Goal: Information Seeking & Learning: Check status

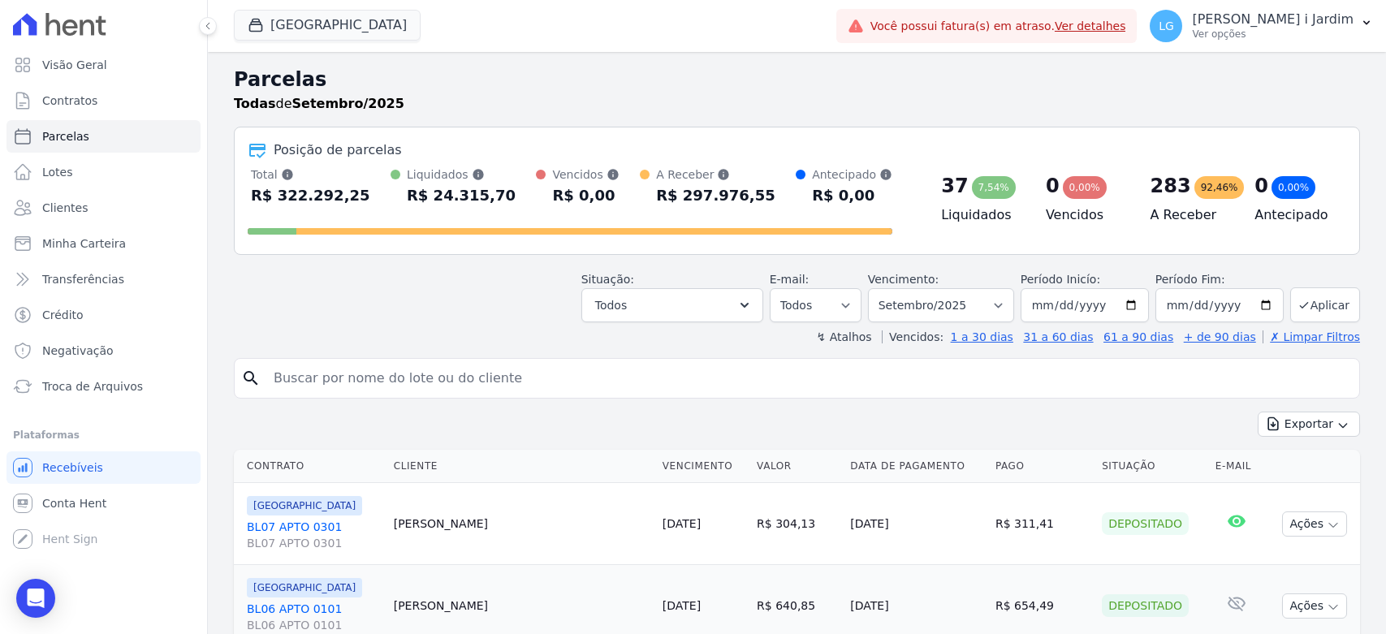
select select
click at [268, 20] on div "button" at bounding box center [259, 25] width 23 height 16
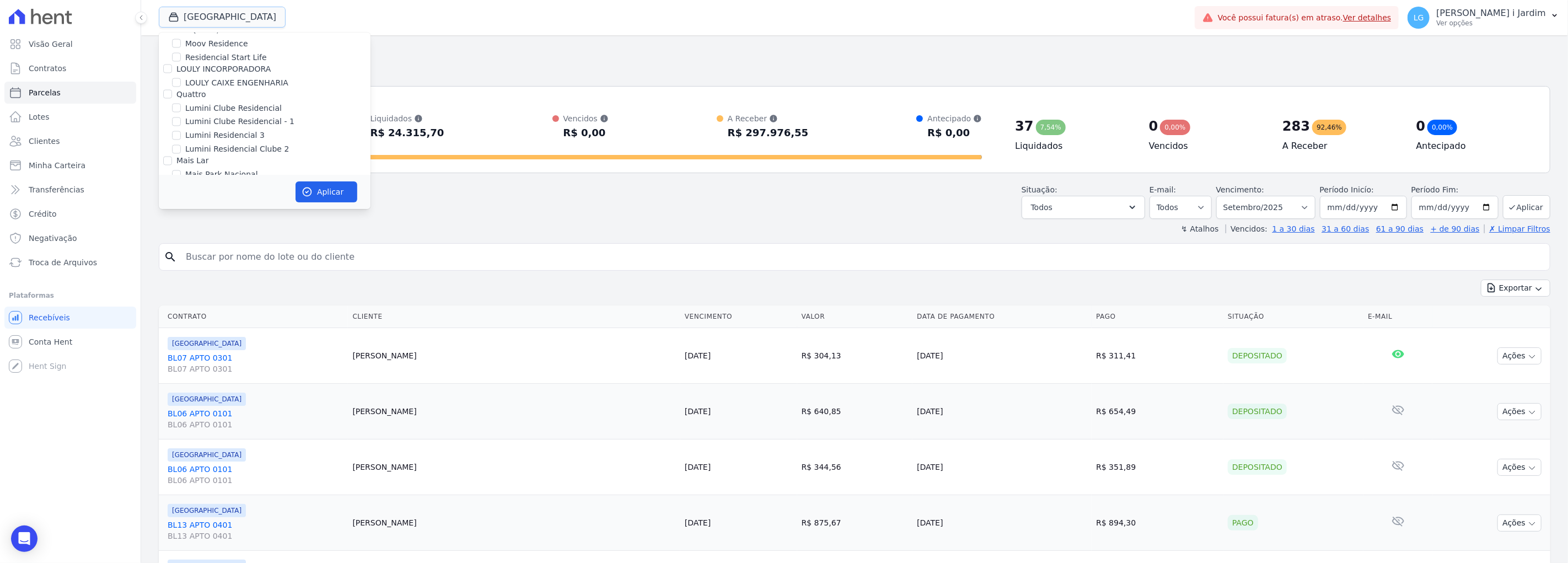
scroll to position [1655, 0]
click at [228, 218] on label "[GEOGRAPHIC_DATA]" at bounding box center [225, 223] width 81 height 12
click at [181, 219] on input "[GEOGRAPHIC_DATA]" at bounding box center [176, 223] width 9 height 9
checkbox input "false"
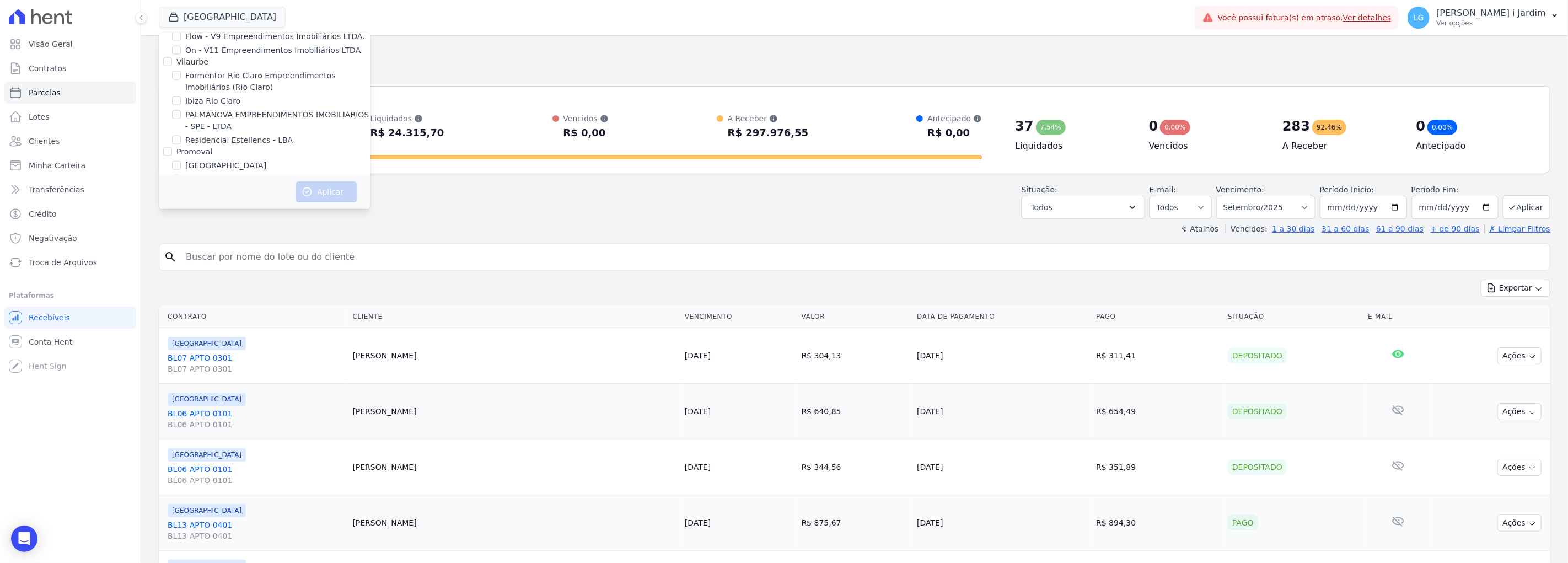
click at [188, 160] on label "[GEOGRAPHIC_DATA]" at bounding box center [225, 166] width 81 height 12
click at [181, 161] on input "[GEOGRAPHIC_DATA]" at bounding box center [176, 165] width 9 height 9
checkbox input "true"
click at [333, 195] on button "Aplicar" at bounding box center [326, 192] width 62 height 21
select select
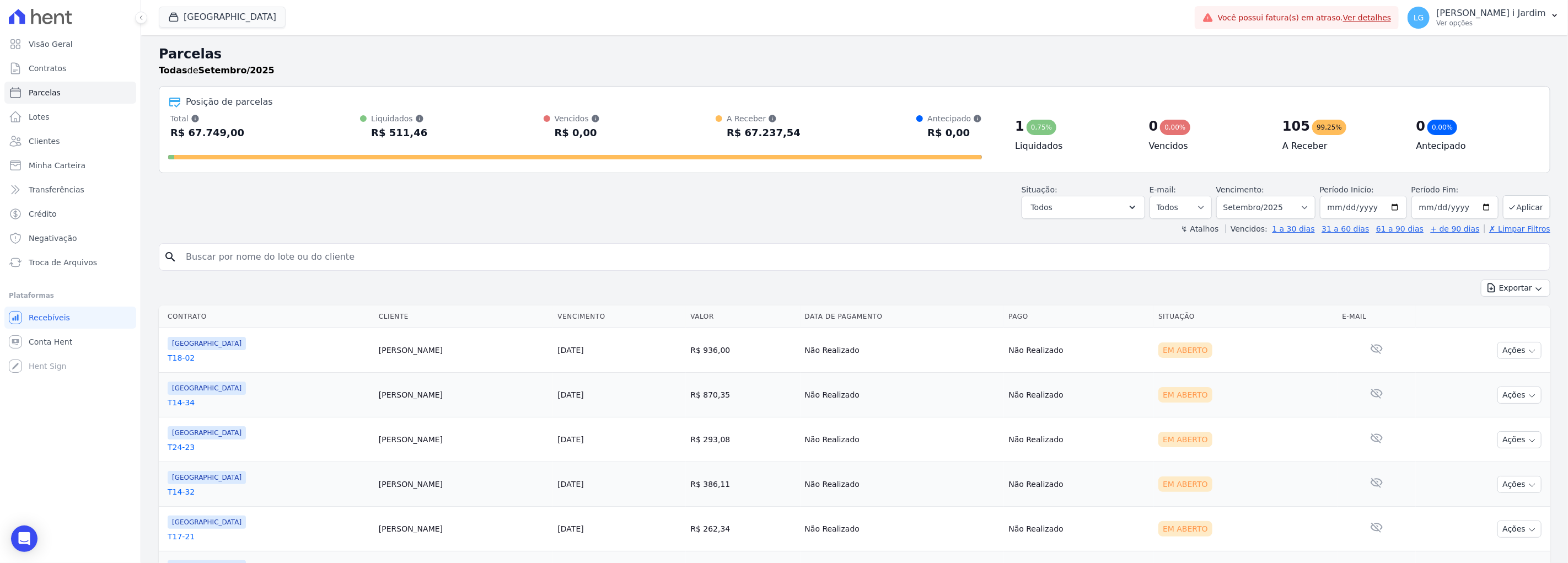
click at [322, 211] on div "Situação: Agendado Em Aberto Pago Processando Cancelado Vencido Transferindo De…" at bounding box center [855, 200] width 1392 height 39
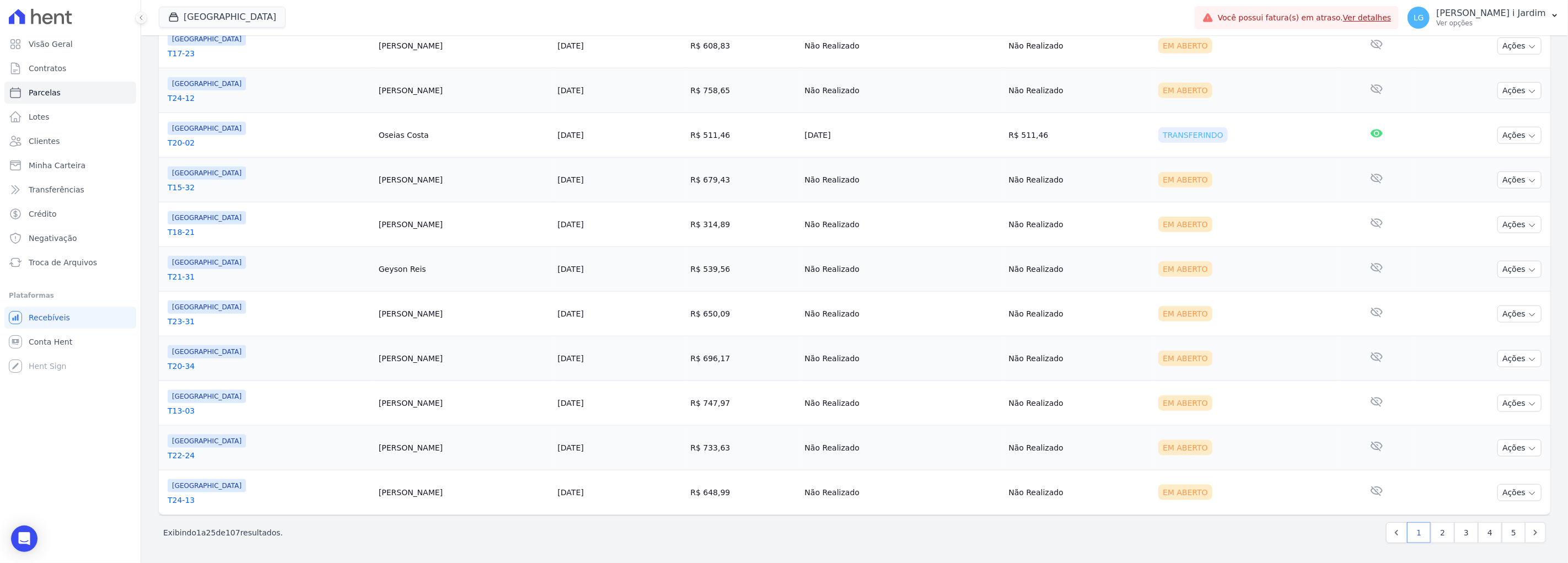
scroll to position [748, 0]
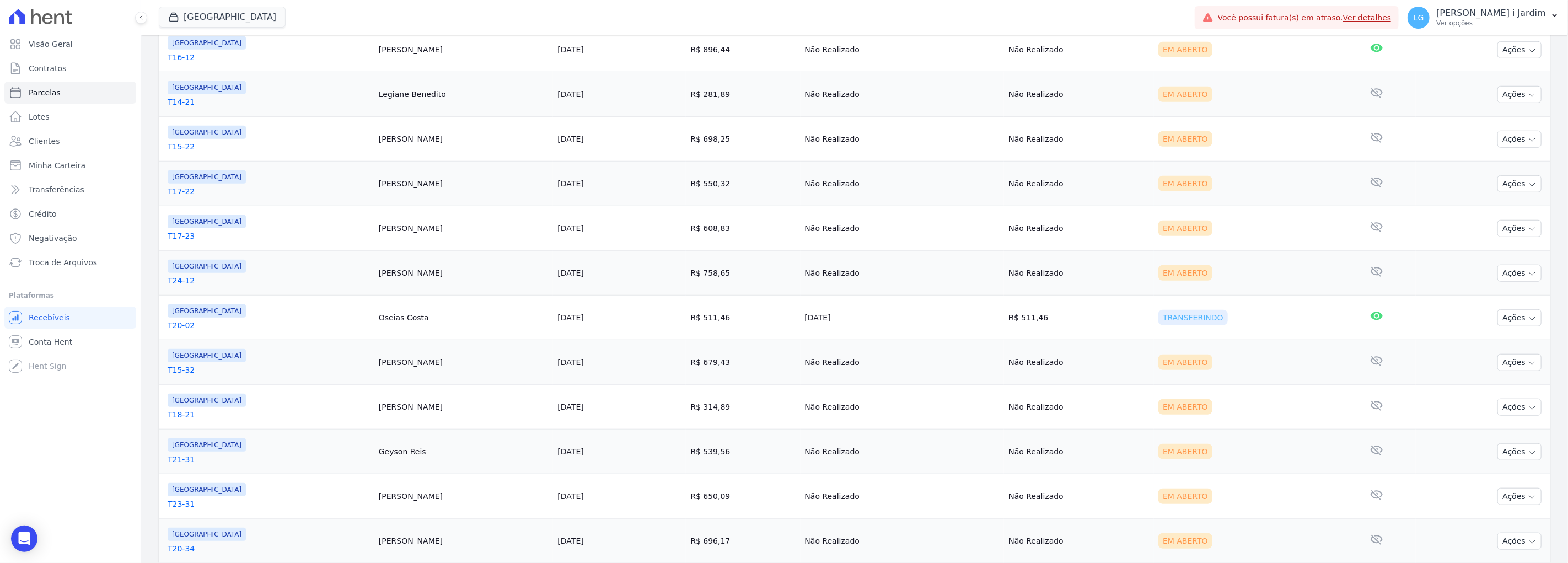
drag, startPoint x: 1026, startPoint y: 321, endPoint x: 249, endPoint y: 327, distance: 777.0
click at [249, 327] on tr "[GEOGRAPHIC_DATA] T20-02 Oseias Costa [DATE] R$ 511,46 [DATE] R$ 511,46 Transfe…" at bounding box center [855, 318] width 1392 height 45
click at [261, 412] on link "T18-21" at bounding box center [269, 415] width 202 height 11
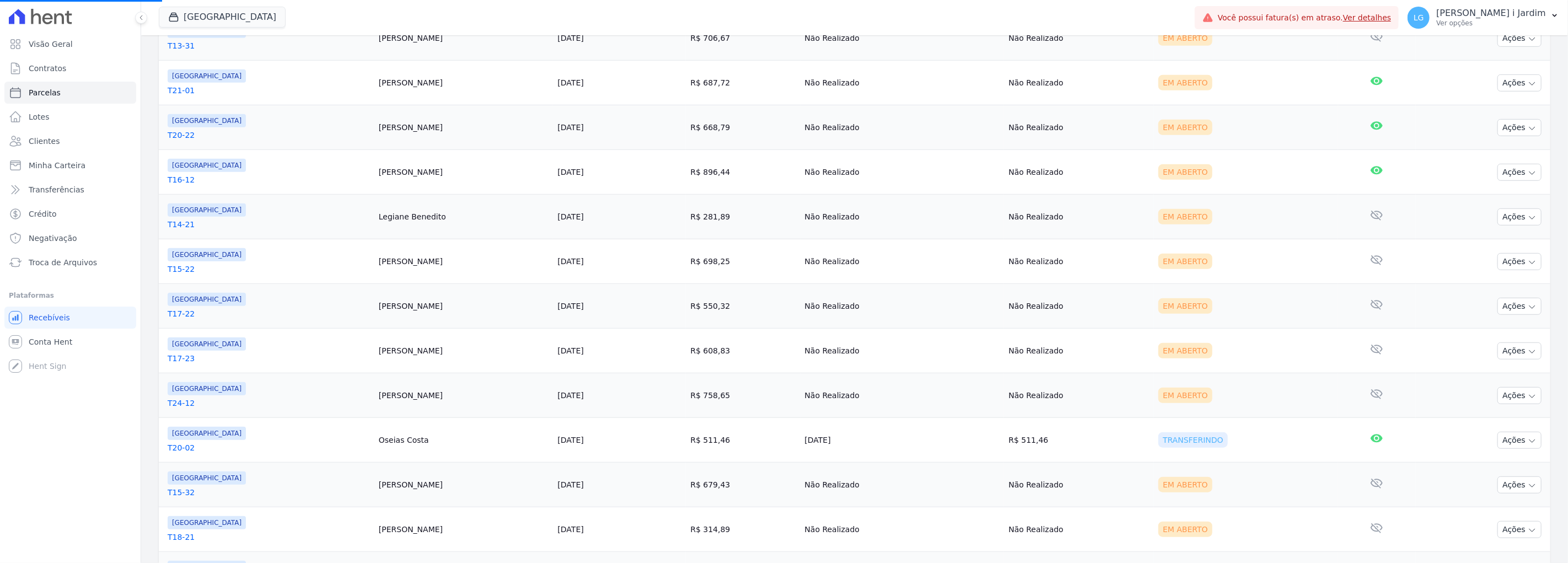
click at [281, 431] on div "[GEOGRAPHIC_DATA]" at bounding box center [269, 433] width 202 height 13
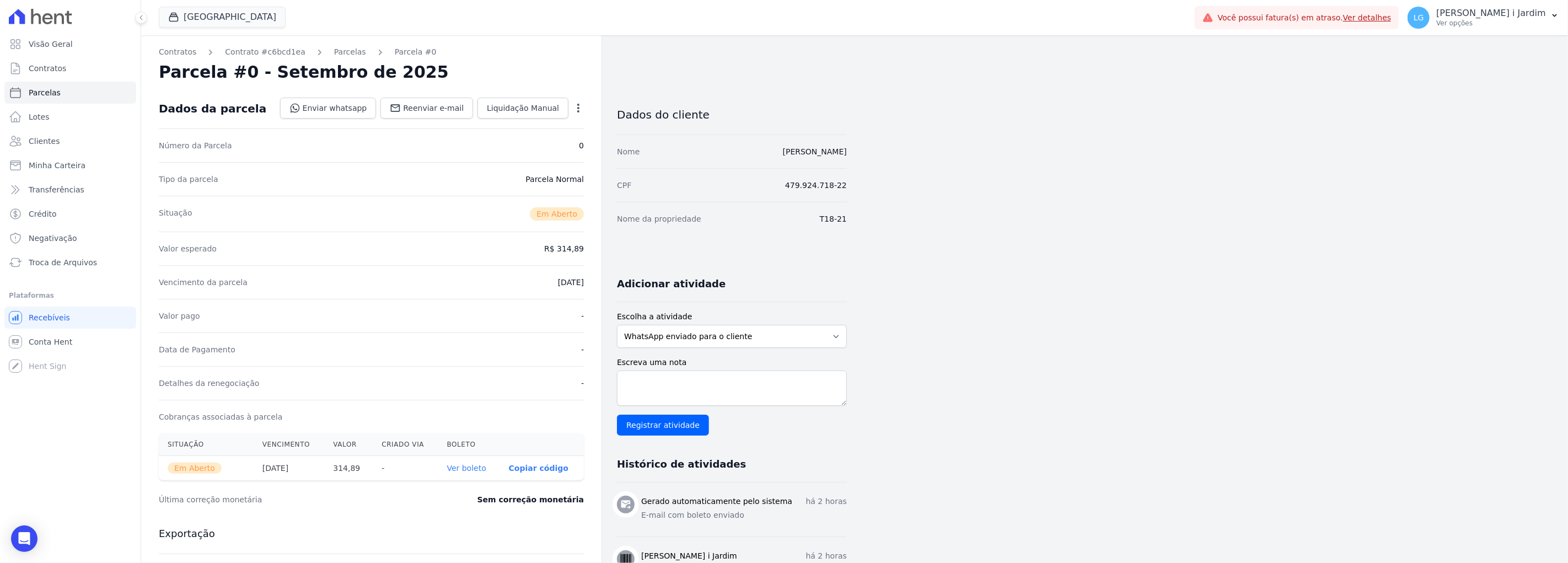
select select
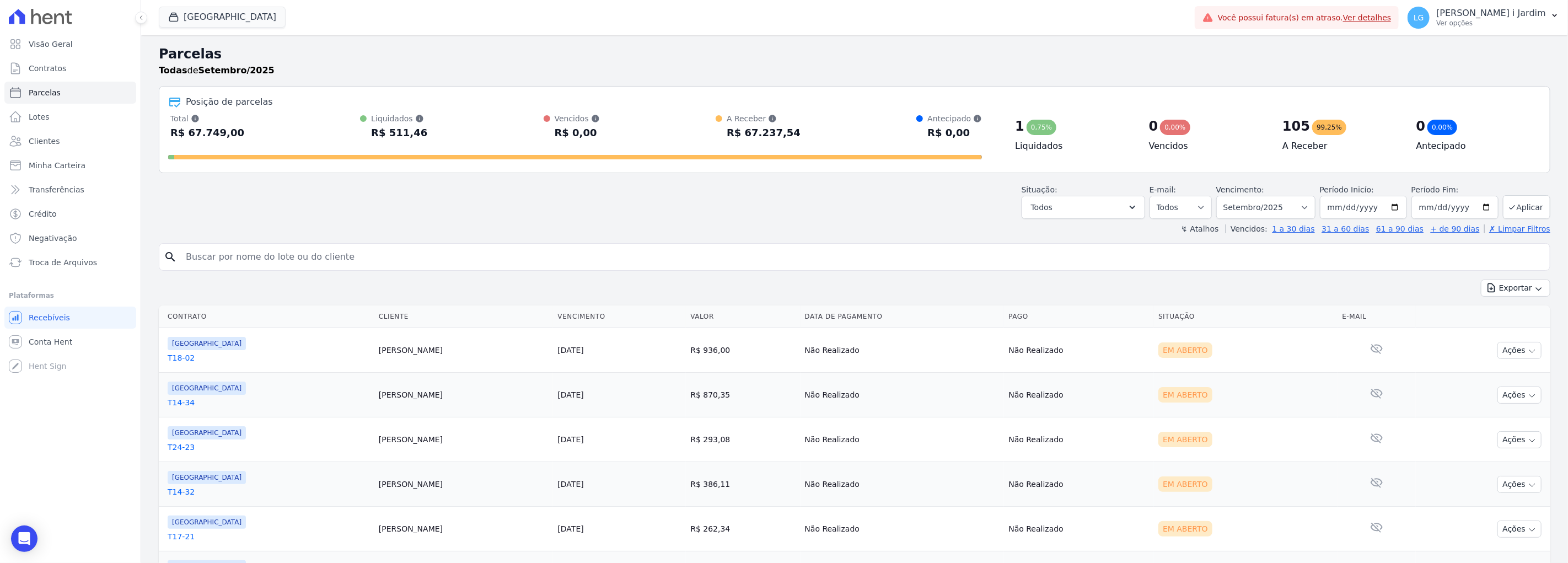
click at [544, 295] on div "Exportar Exportar PDF Exportar CSV" at bounding box center [855, 293] width 1392 height 26
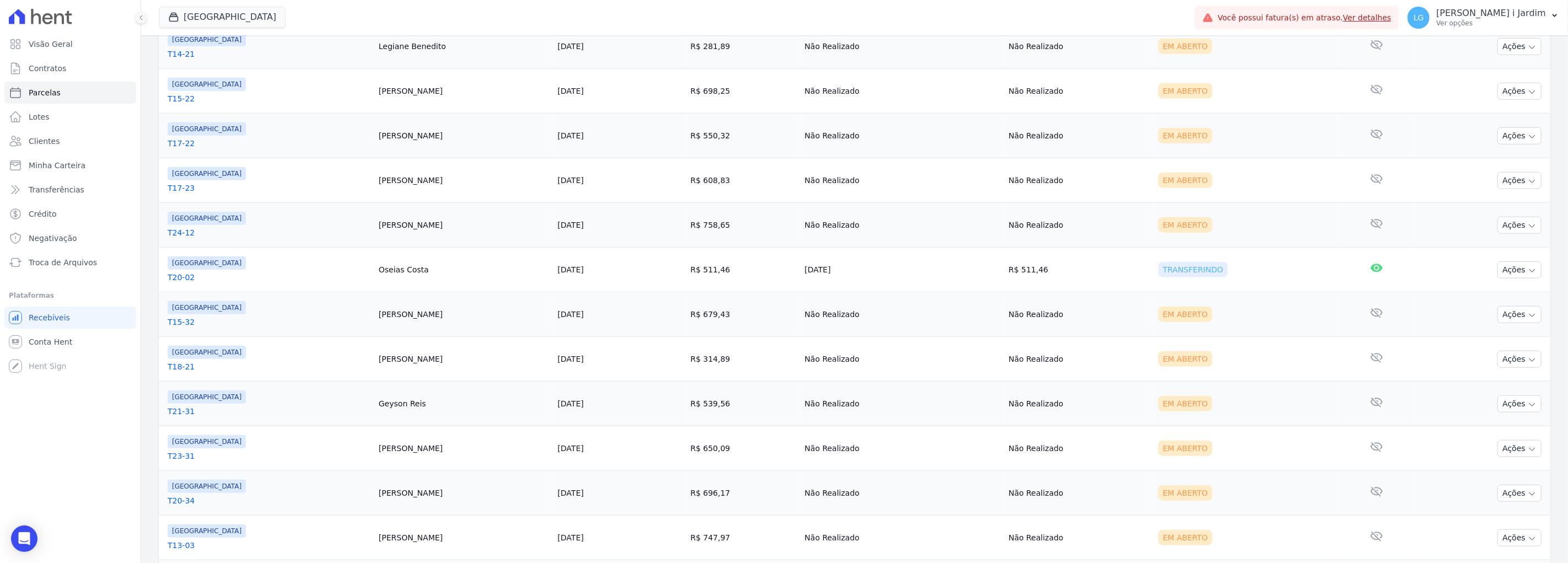
scroll to position [931, 0]
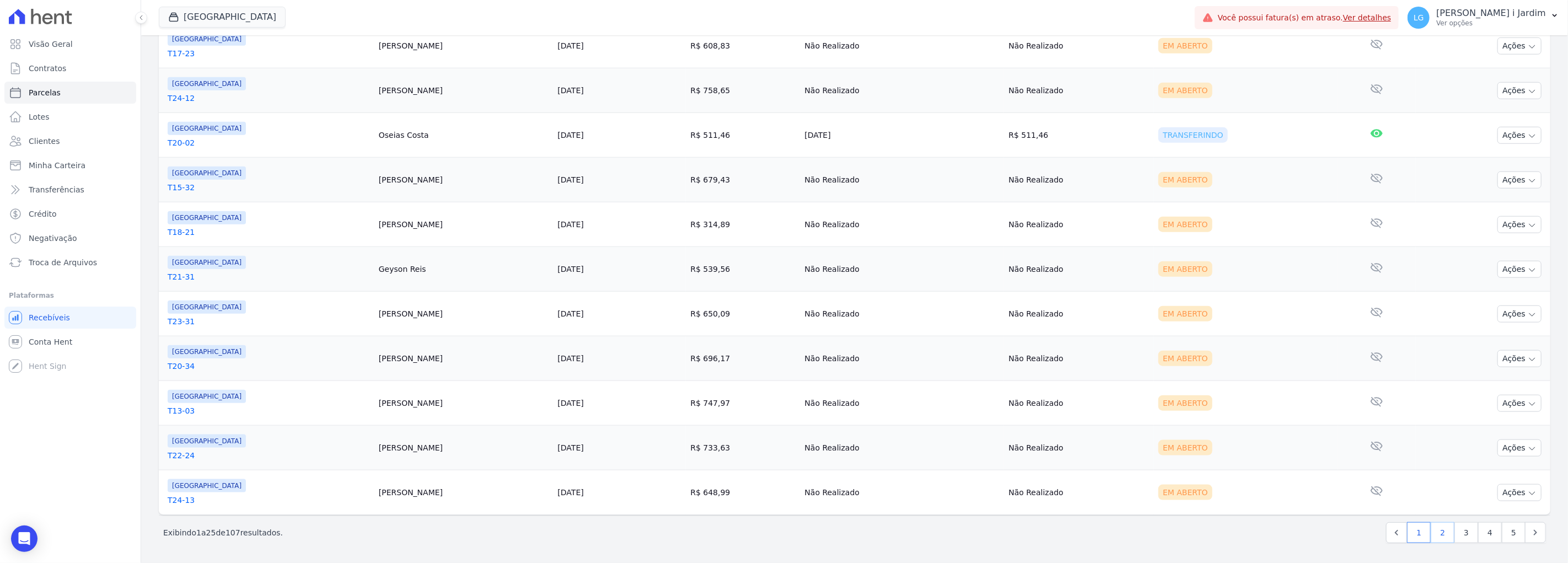
click at [941, 431] on link "2" at bounding box center [1442, 532] width 24 height 21
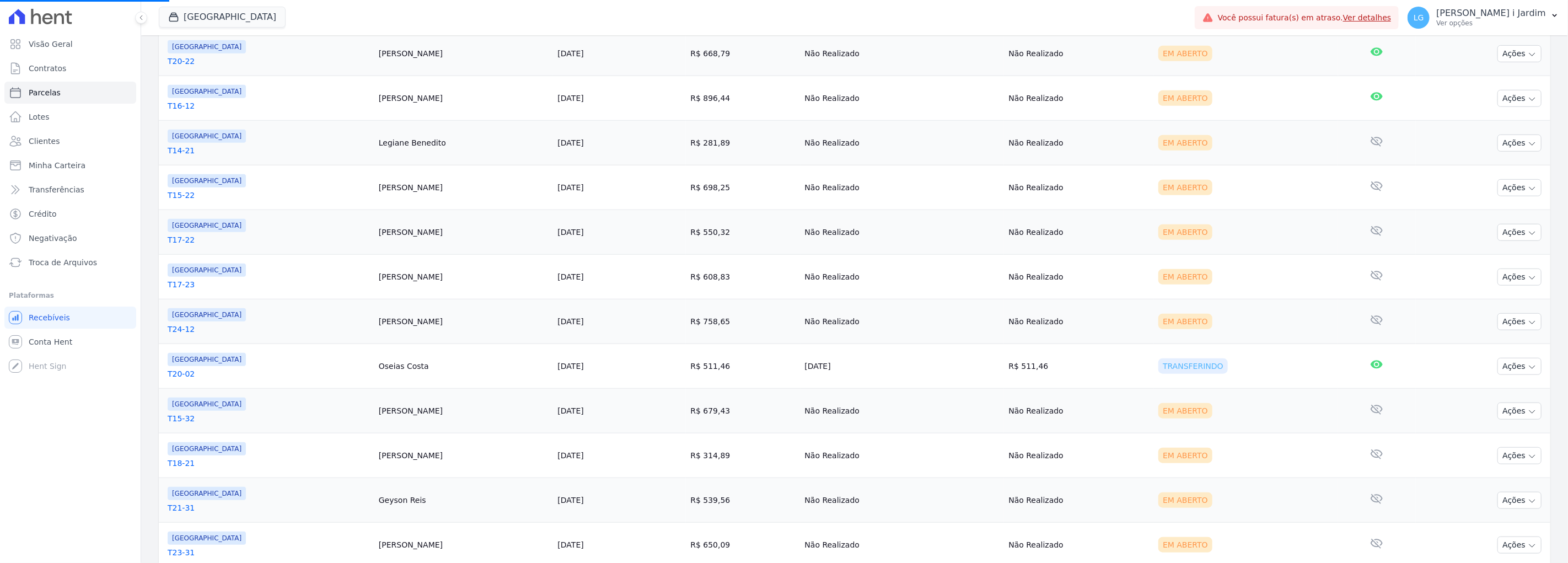
scroll to position [441, 0]
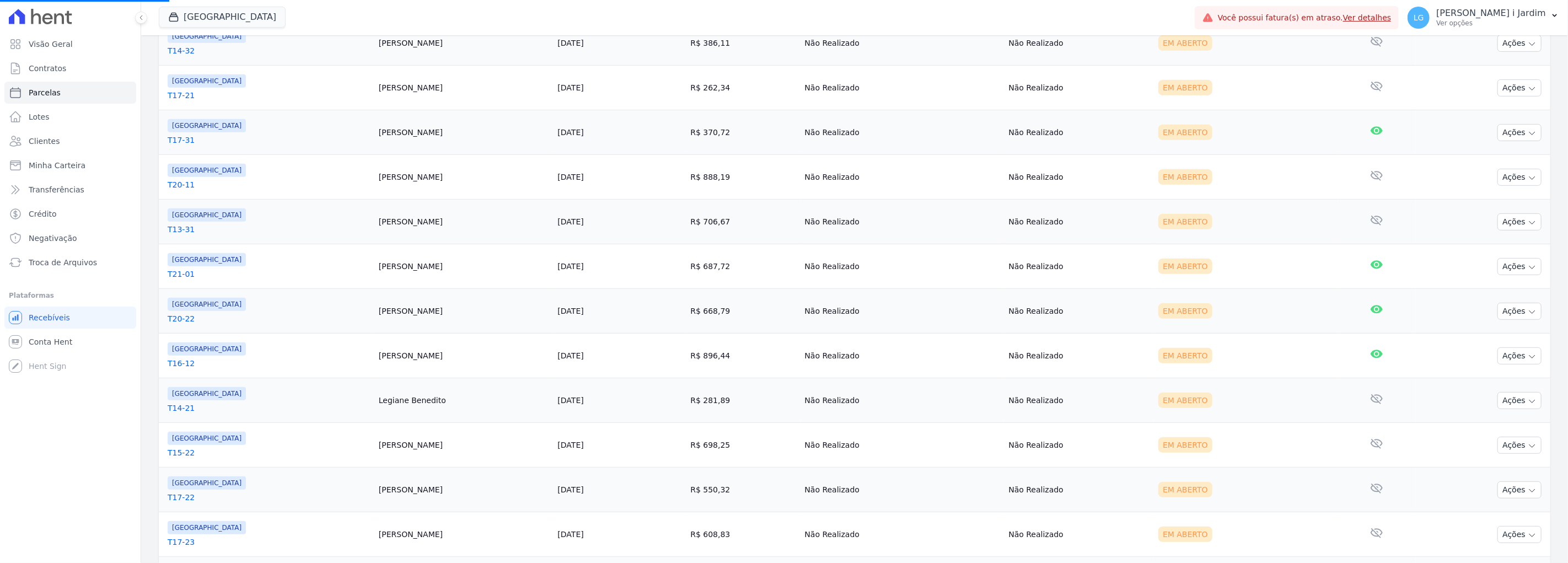
select select
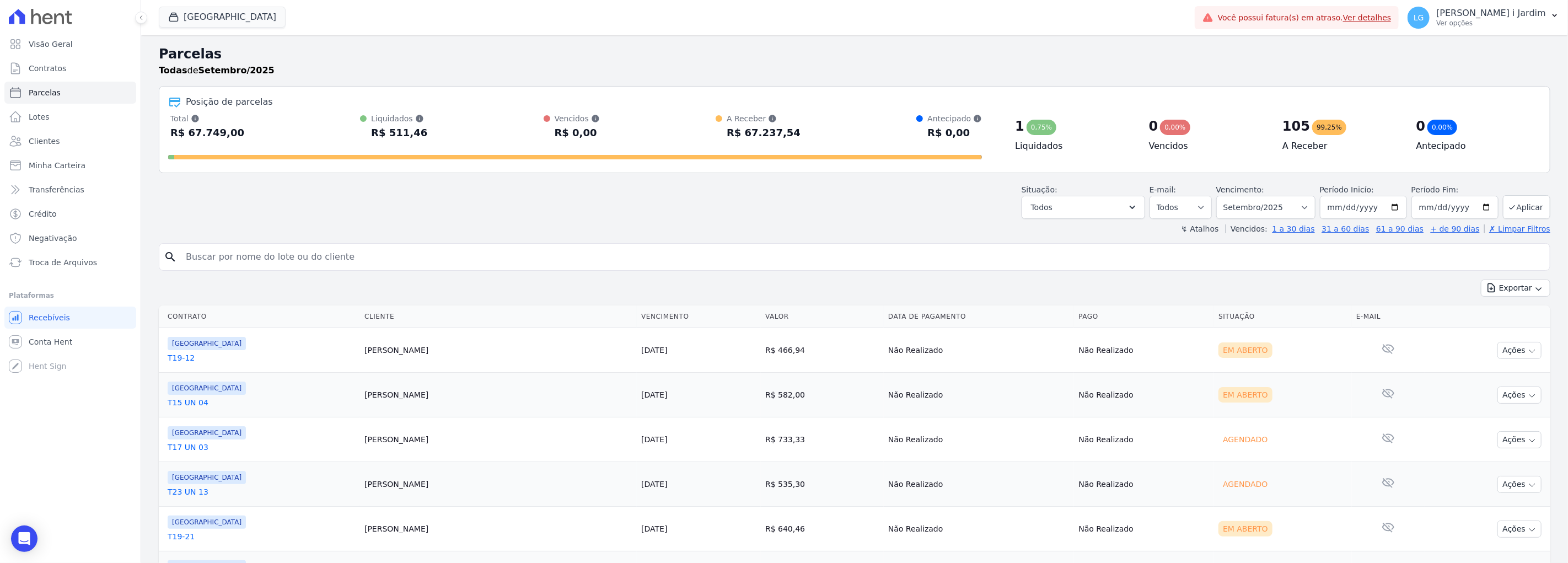
drag, startPoint x: 1275, startPoint y: 128, endPoint x: 1296, endPoint y: 128, distance: 21.0
click at [941, 128] on div "105 99,25%" at bounding box center [1340, 126] width 116 height 18
click at [941, 172] on div "Posição de parcelas Total Soma das parcelas pagas, vencidas, em aberto e agenda…" at bounding box center [855, 130] width 1392 height 87
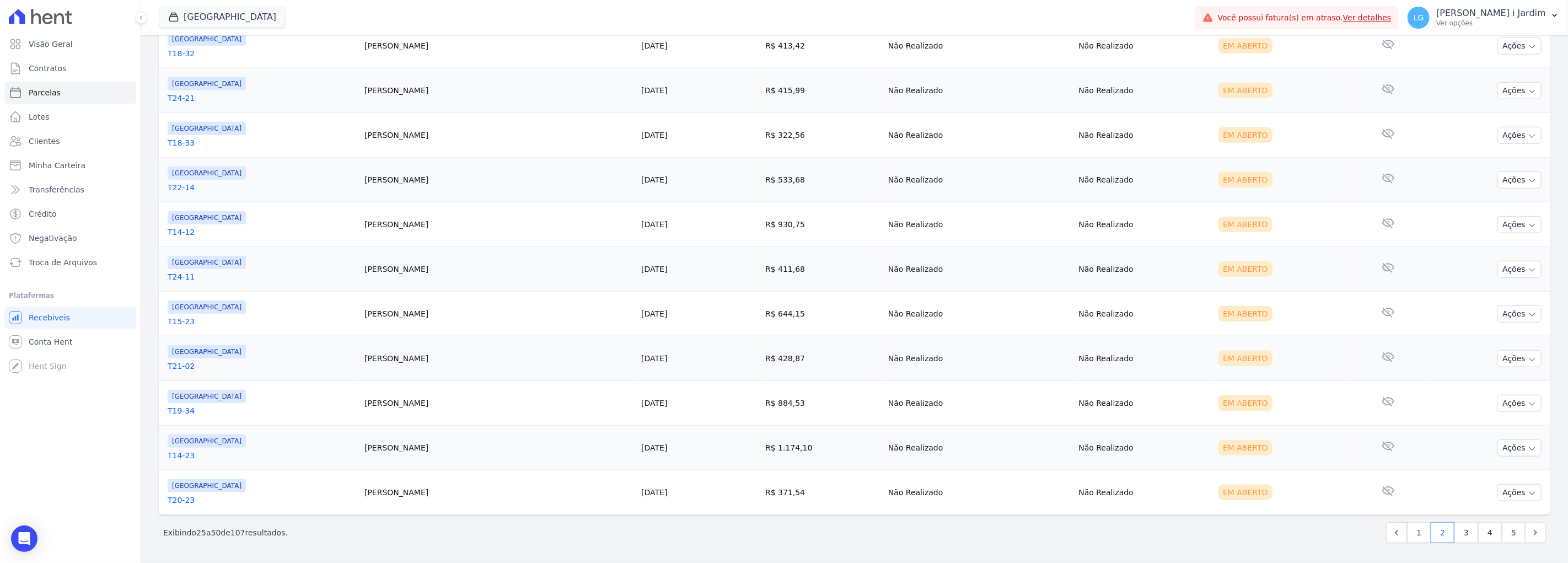
scroll to position [931, 0]
click at [941, 431] on link "3" at bounding box center [1466, 532] width 24 height 21
select select
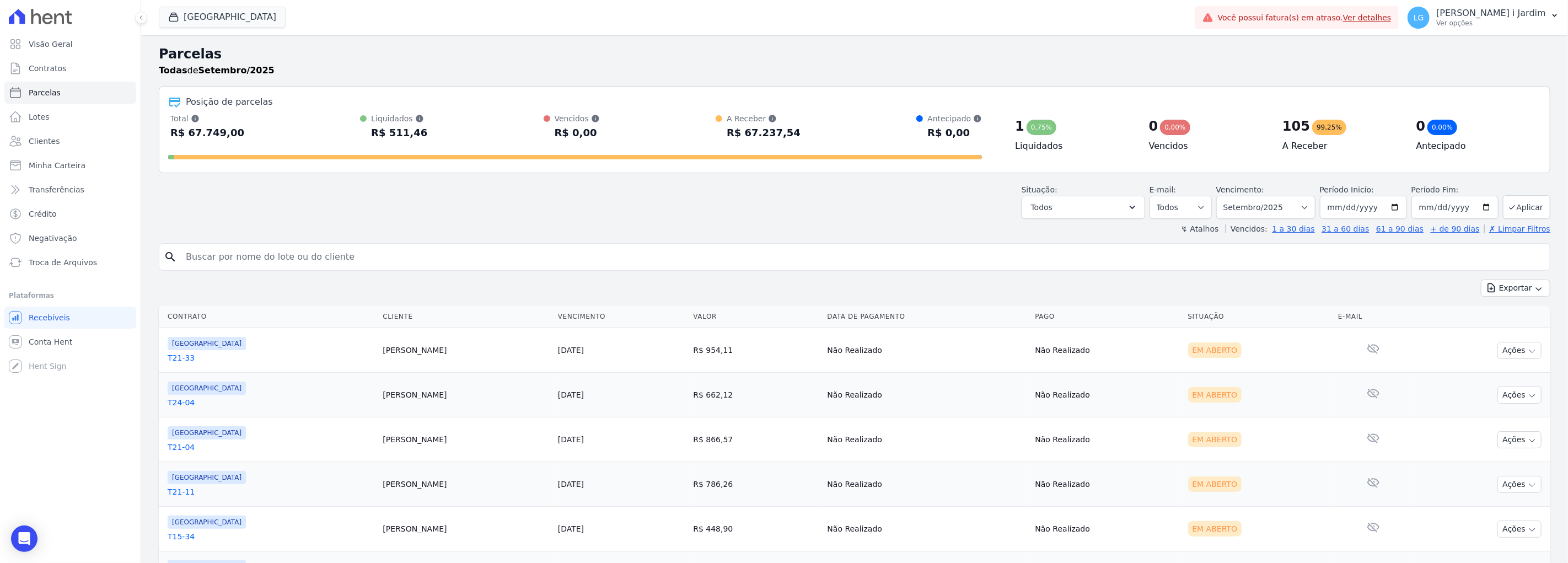
drag, startPoint x: 553, startPoint y: 217, endPoint x: 536, endPoint y: 217, distance: 17.0
click at [553, 217] on div "Situação: Agendado Em Aberto Pago Processando Cancelado Vencido Transferindo De…" at bounding box center [855, 200] width 1392 height 39
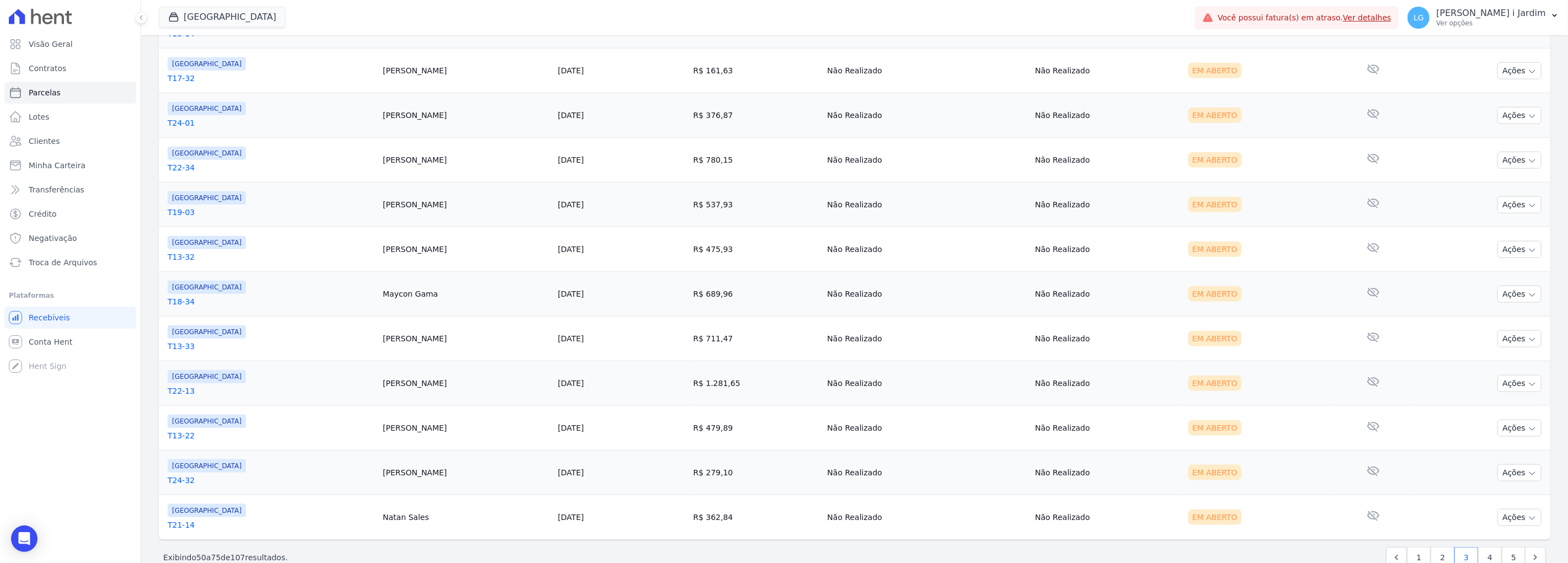
scroll to position [931, 0]
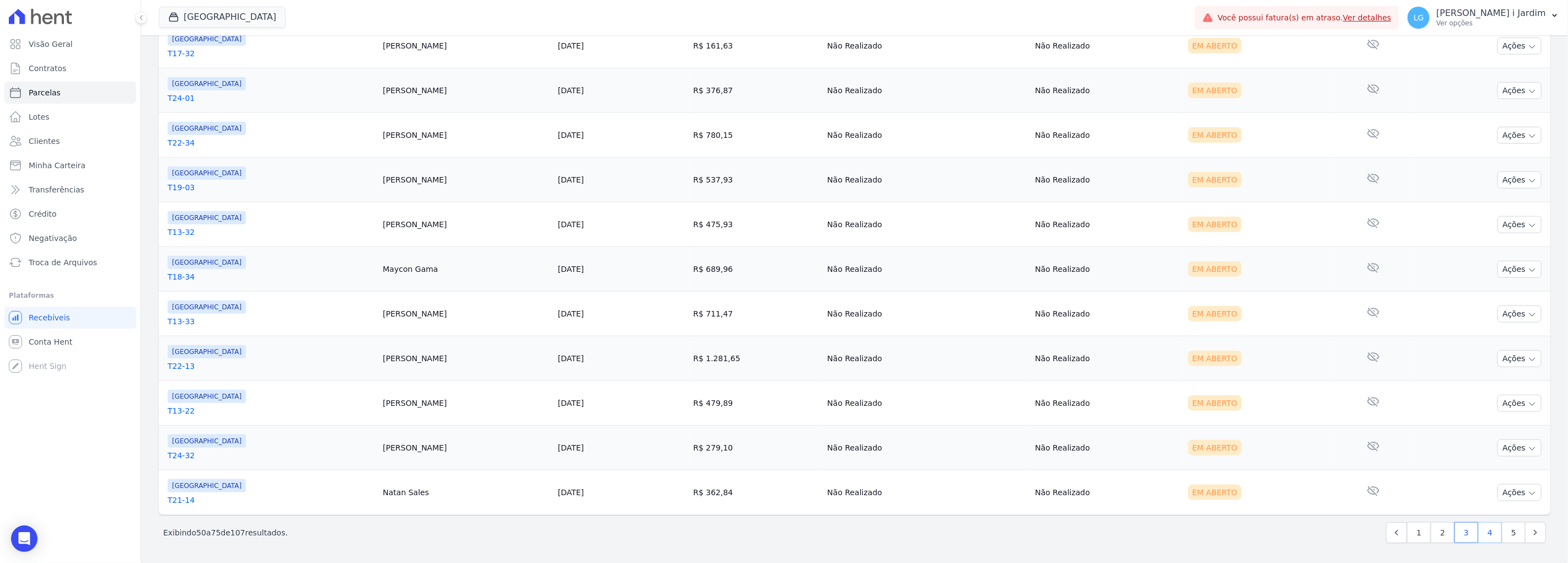
click at [941, 431] on link "4" at bounding box center [1490, 532] width 24 height 21
select select
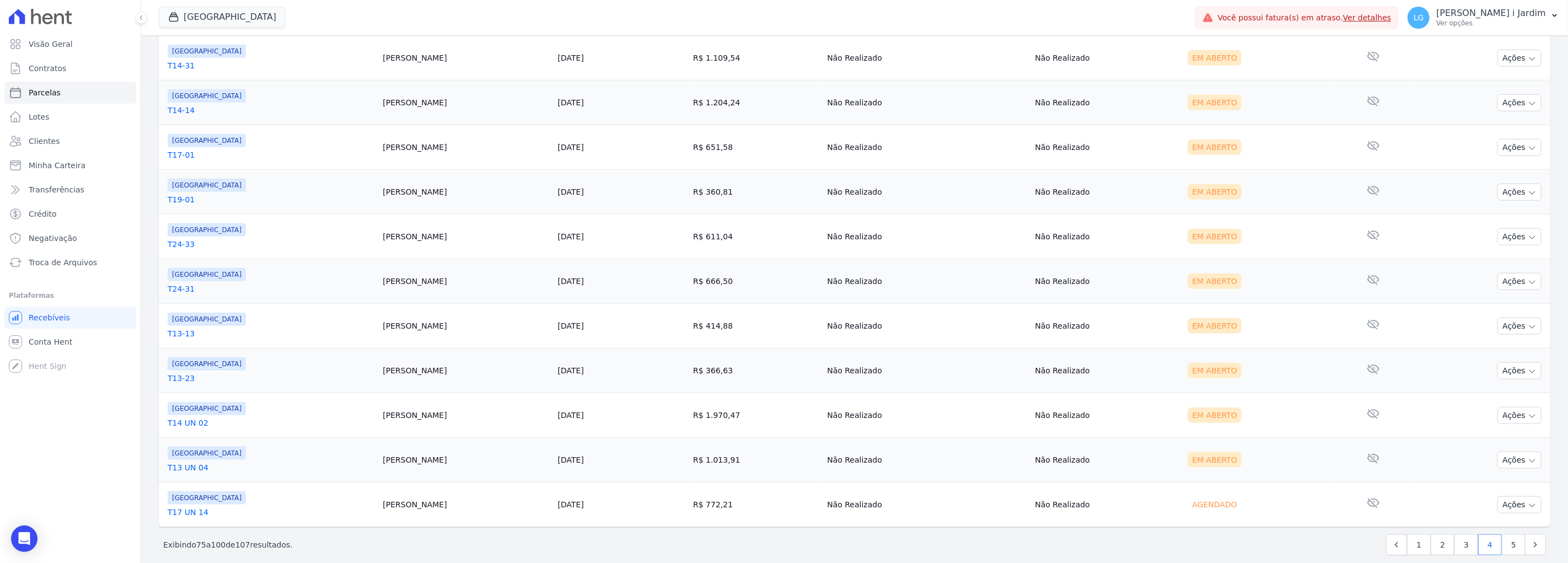
scroll to position [931, 0]
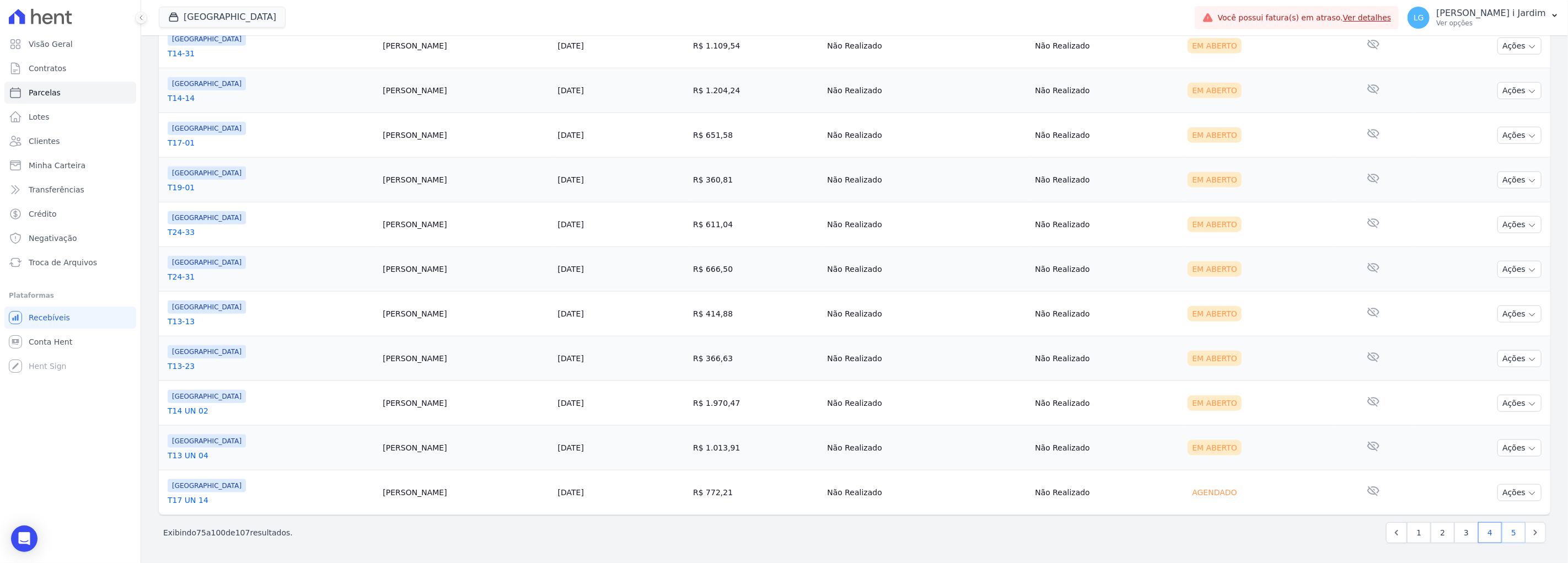
click at [941, 431] on link "5" at bounding box center [1513, 532] width 24 height 21
select select
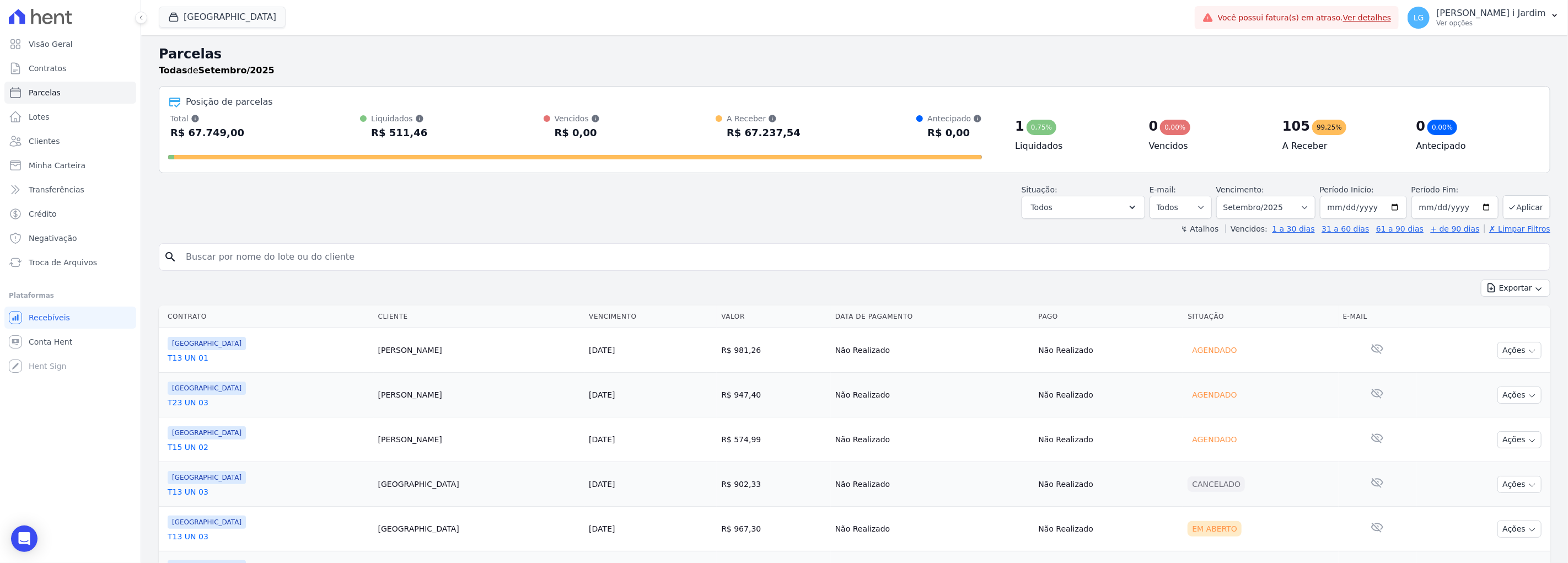
click at [183, 365] on td "[GEOGRAPHIC_DATA] T13 UN 01" at bounding box center [266, 350] width 215 height 45
click at [183, 361] on link "T13 UN 01" at bounding box center [268, 358] width 202 height 11
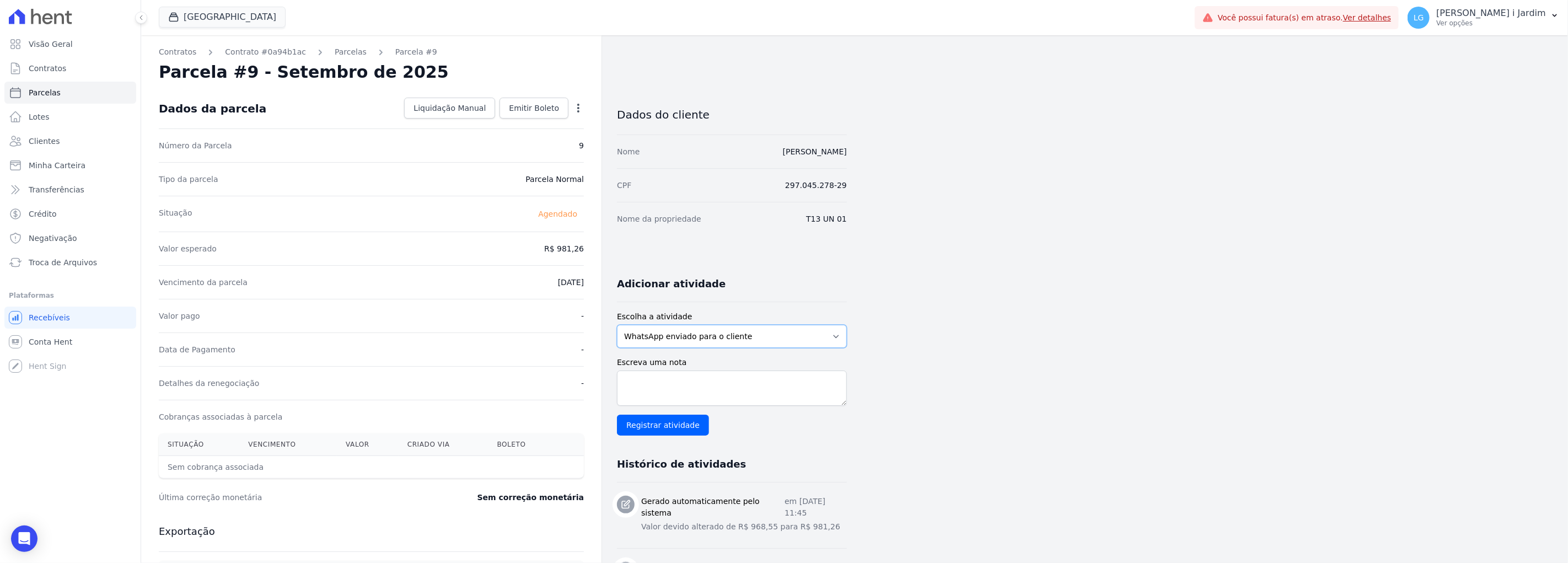
click at [754, 330] on select "WhatsApp enviado para o cliente Adicionar um comentário Ligação feita para o cl…" at bounding box center [732, 336] width 230 height 23
click at [617, 325] on select "WhatsApp enviado para o cliente Adicionar um comentário Ligação feita para o cl…" at bounding box center [732, 336] width 230 height 23
click at [189, 52] on link "Contratos" at bounding box center [177, 52] width 37 height 12
click at [239, 56] on link "Contrato #0a94b1ac" at bounding box center [265, 52] width 81 height 12
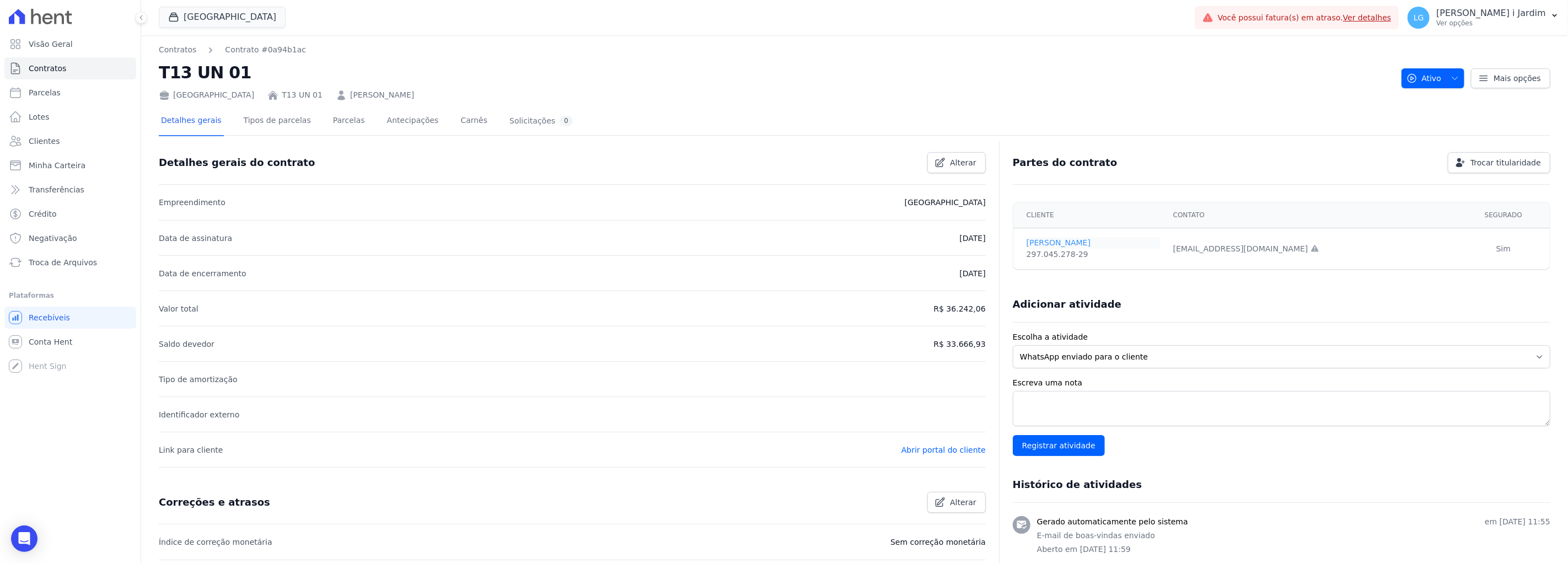
click at [941, 240] on link "[PERSON_NAME]" at bounding box center [1093, 242] width 134 height 12
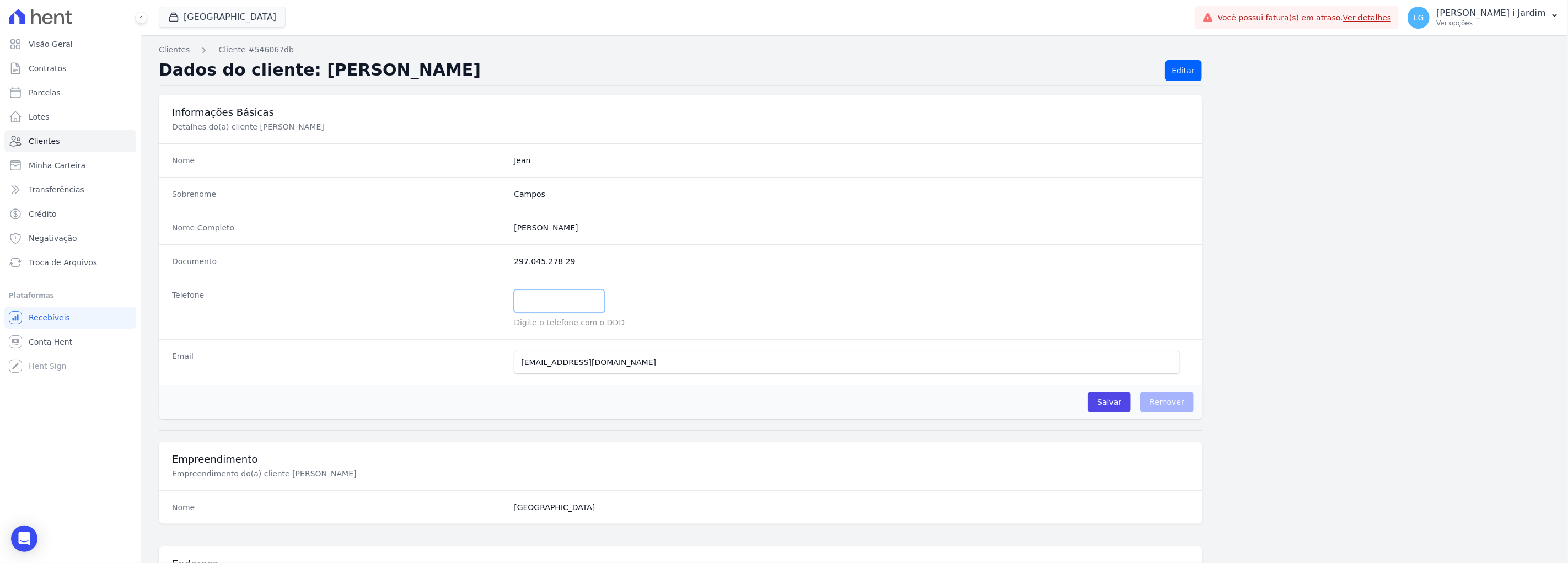
click at [553, 292] on input "text" at bounding box center [559, 301] width 91 height 23
click at [705, 117] on h3 "Informações Básicas" at bounding box center [680, 112] width 1018 height 13
click at [559, 289] on input "text" at bounding box center [559, 301] width 91 height 23
click at [167, 54] on link "Clientes" at bounding box center [174, 50] width 31 height 12
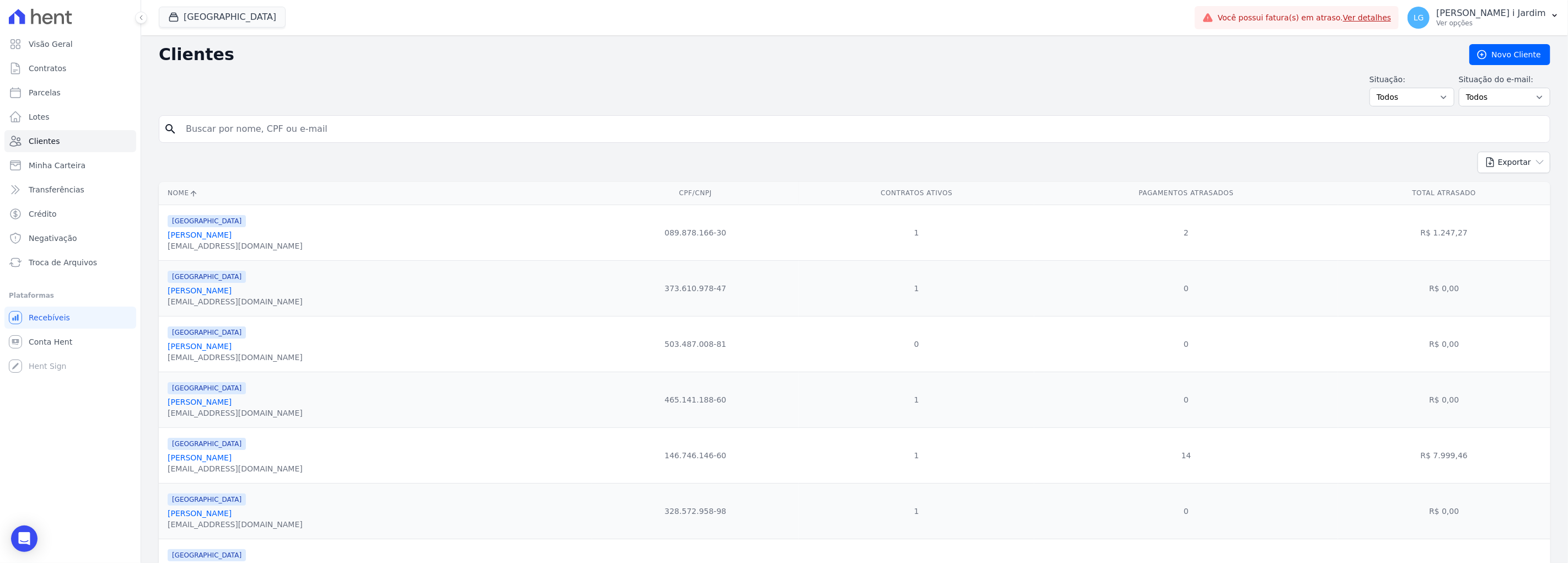
click at [231, 349] on link "[PERSON_NAME]" at bounding box center [200, 346] width 64 height 9
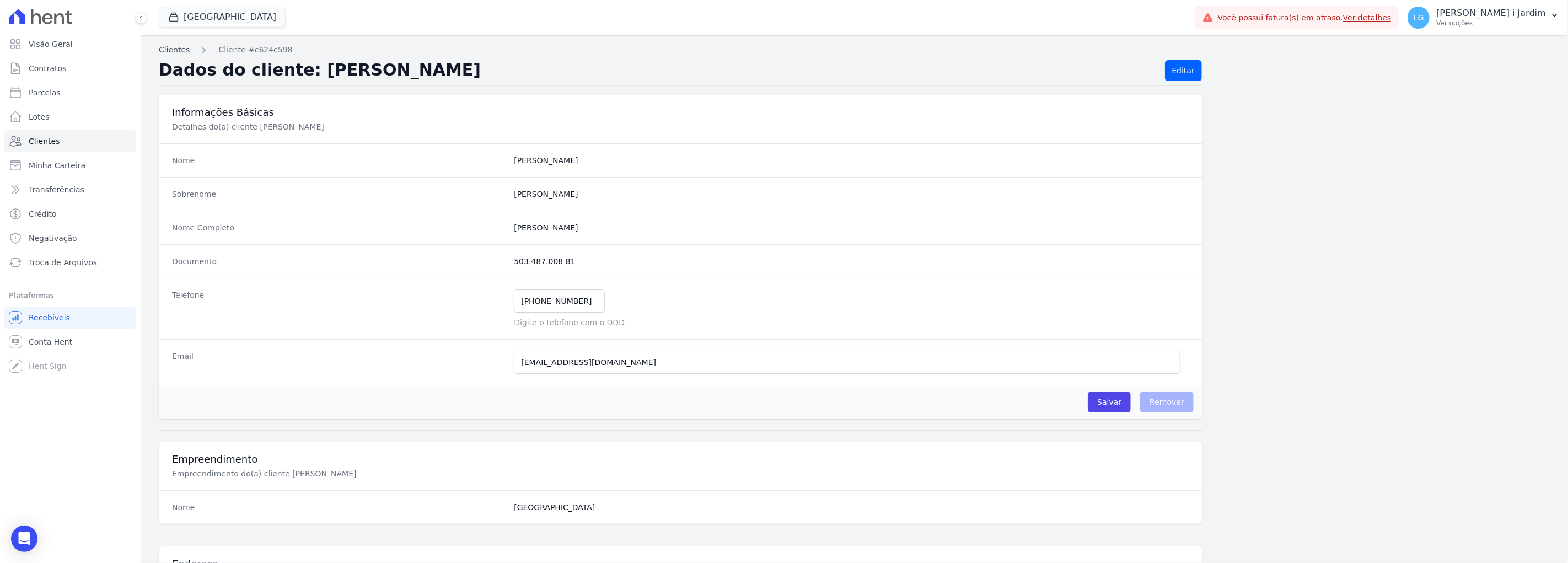
click at [172, 54] on link "Clientes" at bounding box center [174, 50] width 31 height 12
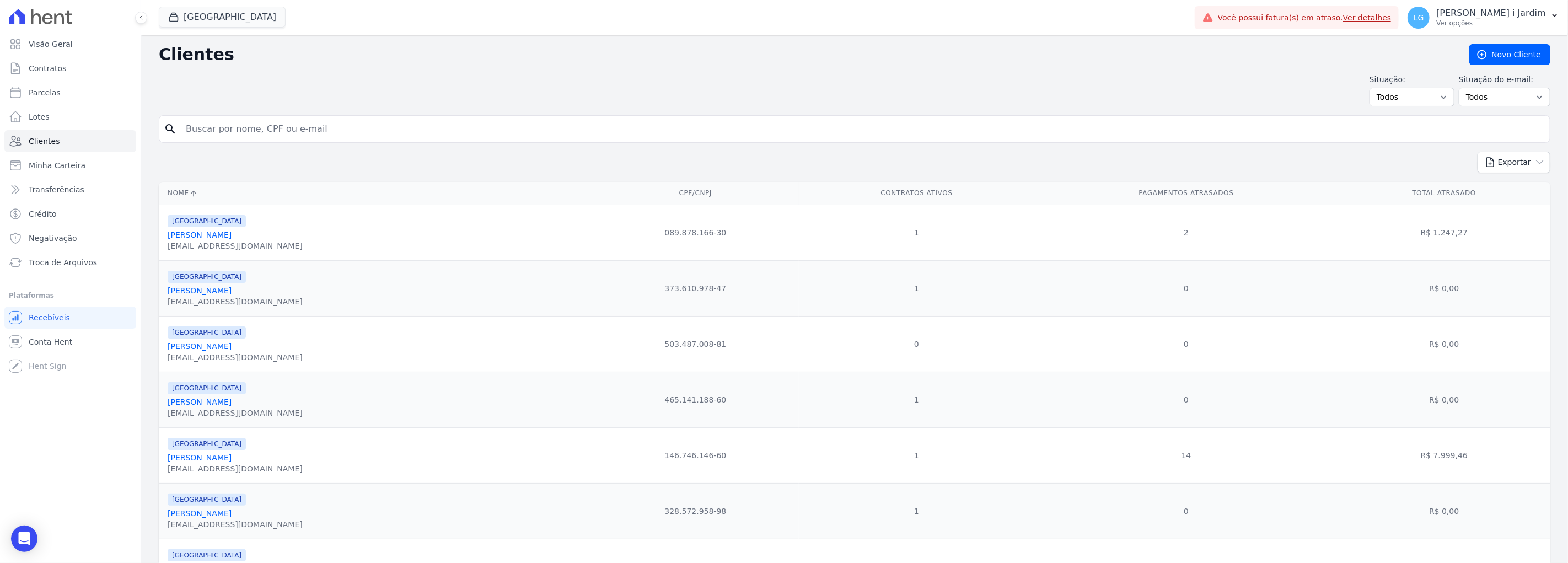
click at [231, 431] on link "[PERSON_NAME]" at bounding box center [200, 513] width 64 height 9
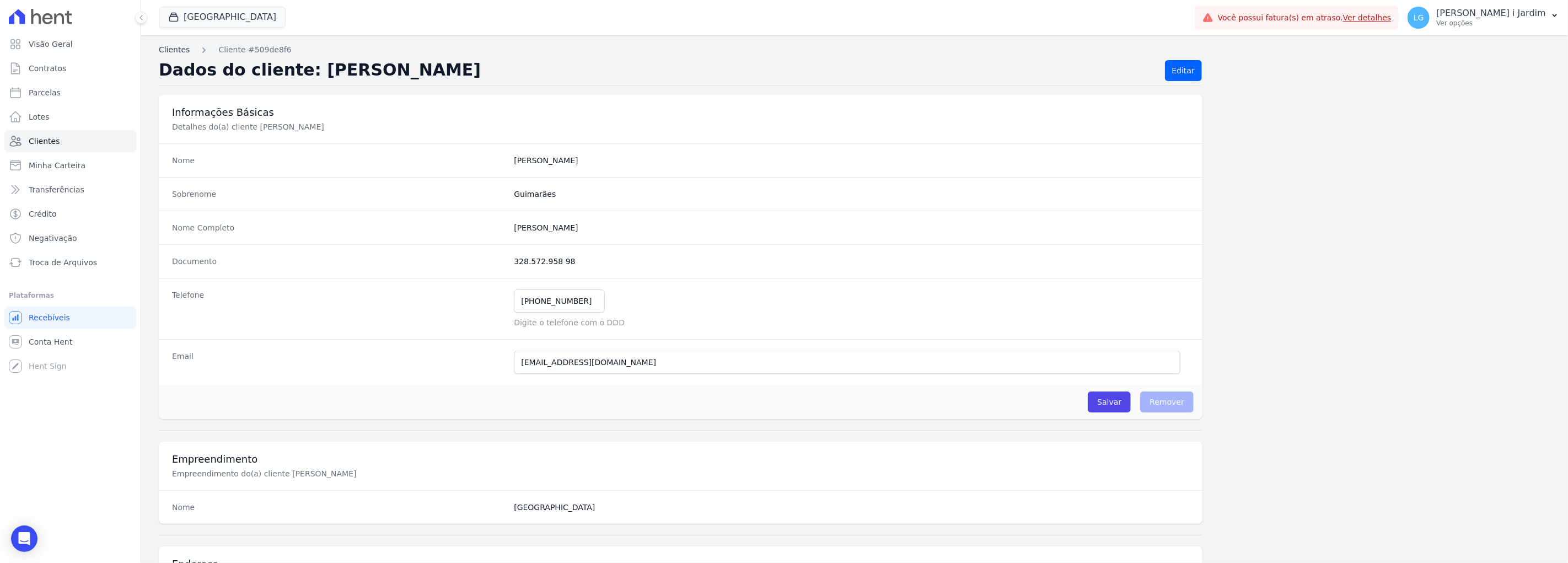
click at [159, 46] on link "Clientes" at bounding box center [174, 50] width 31 height 12
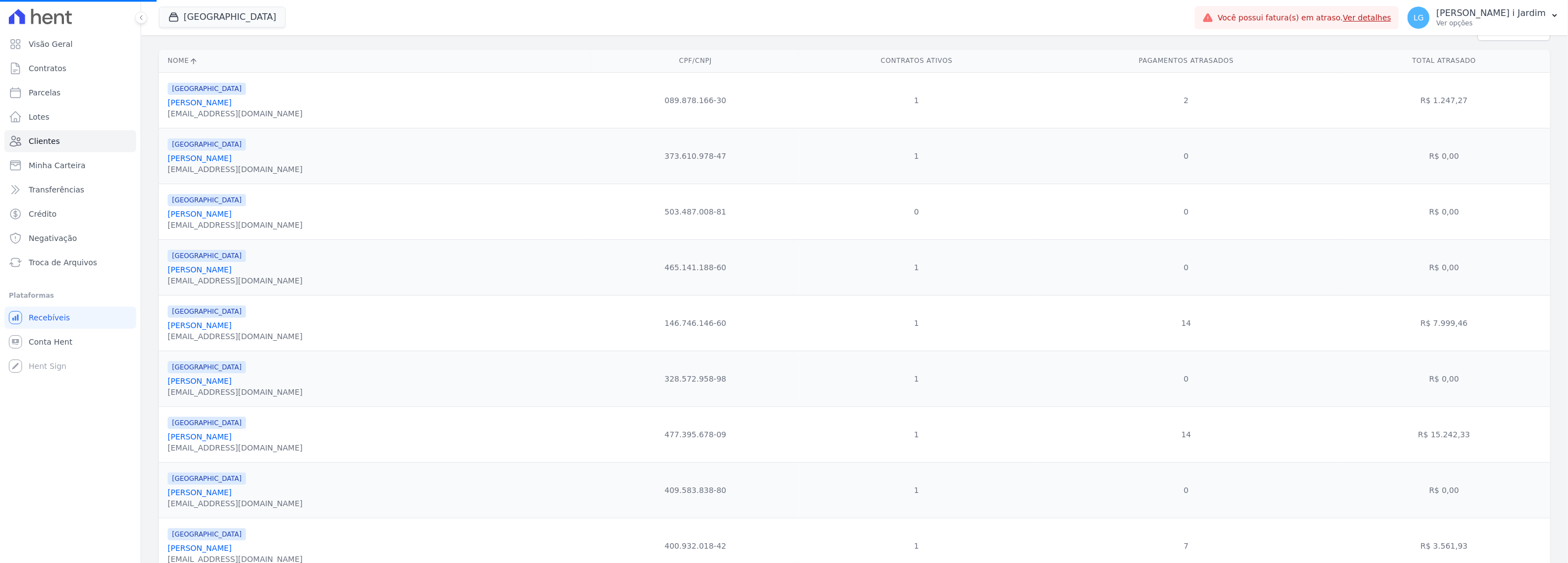
scroll to position [367, 0]
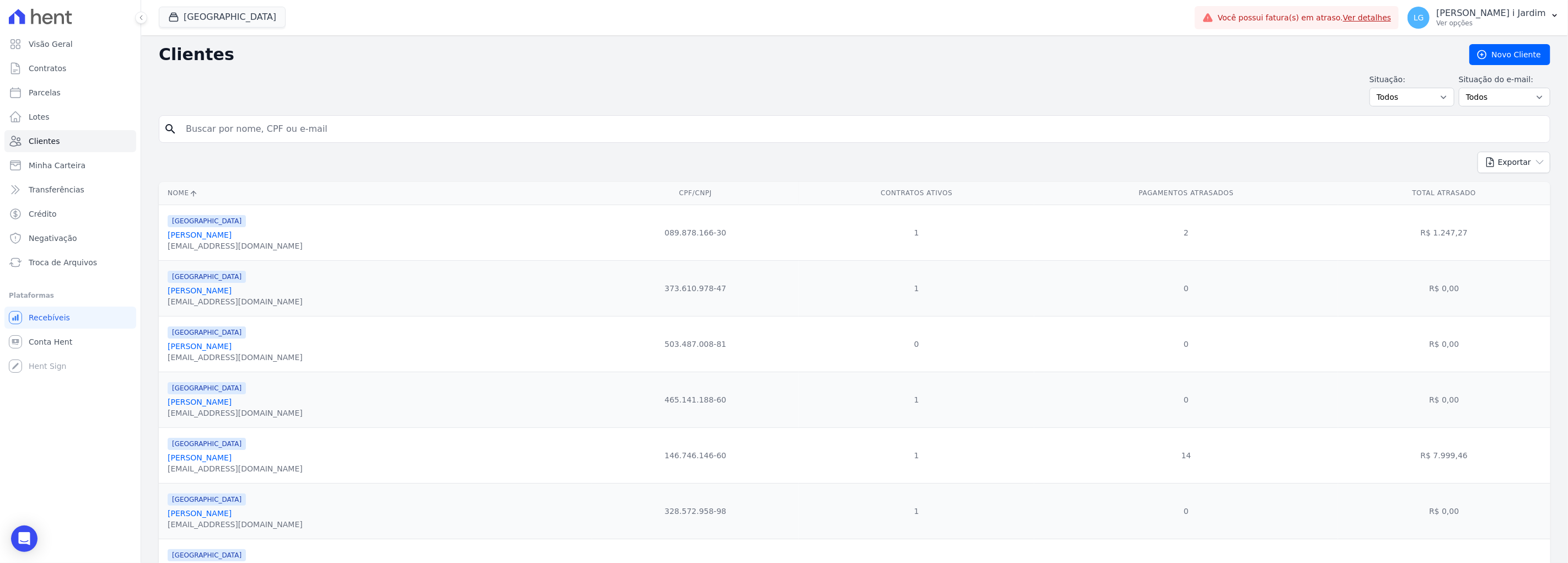
click at [224, 401] on link "[PERSON_NAME]" at bounding box center [200, 402] width 64 height 9
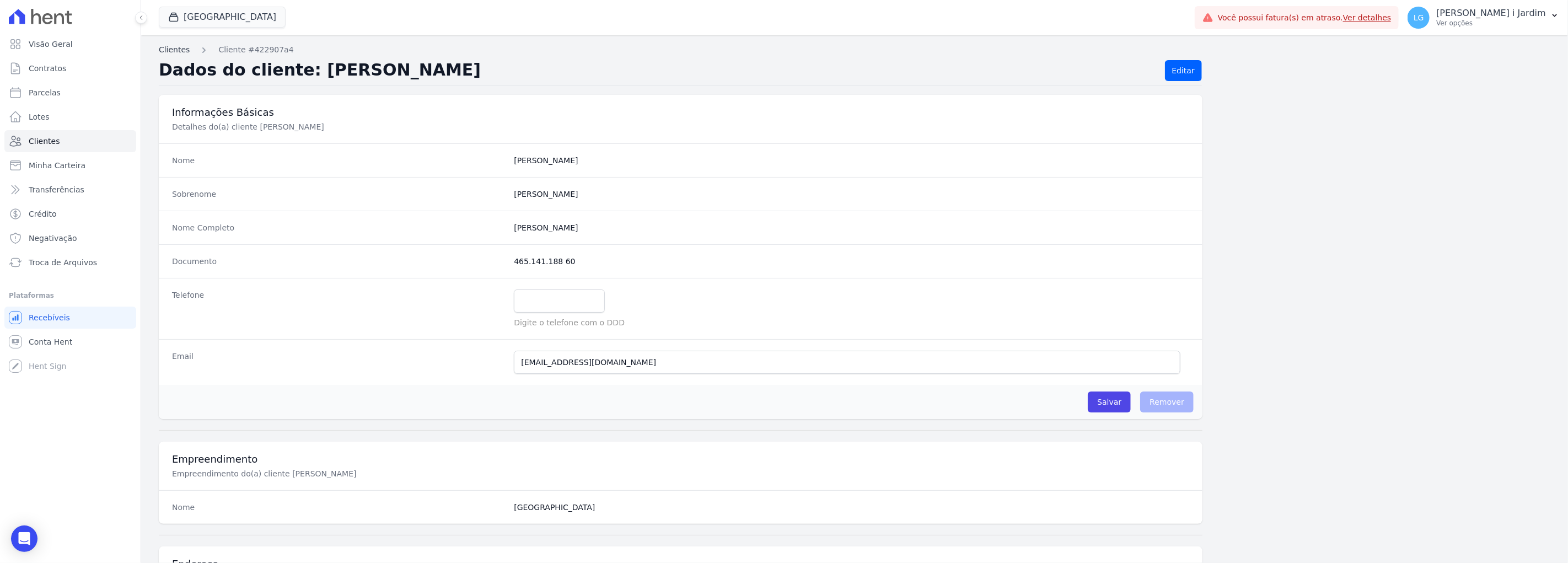
click at [185, 52] on link "Clientes" at bounding box center [174, 50] width 31 height 12
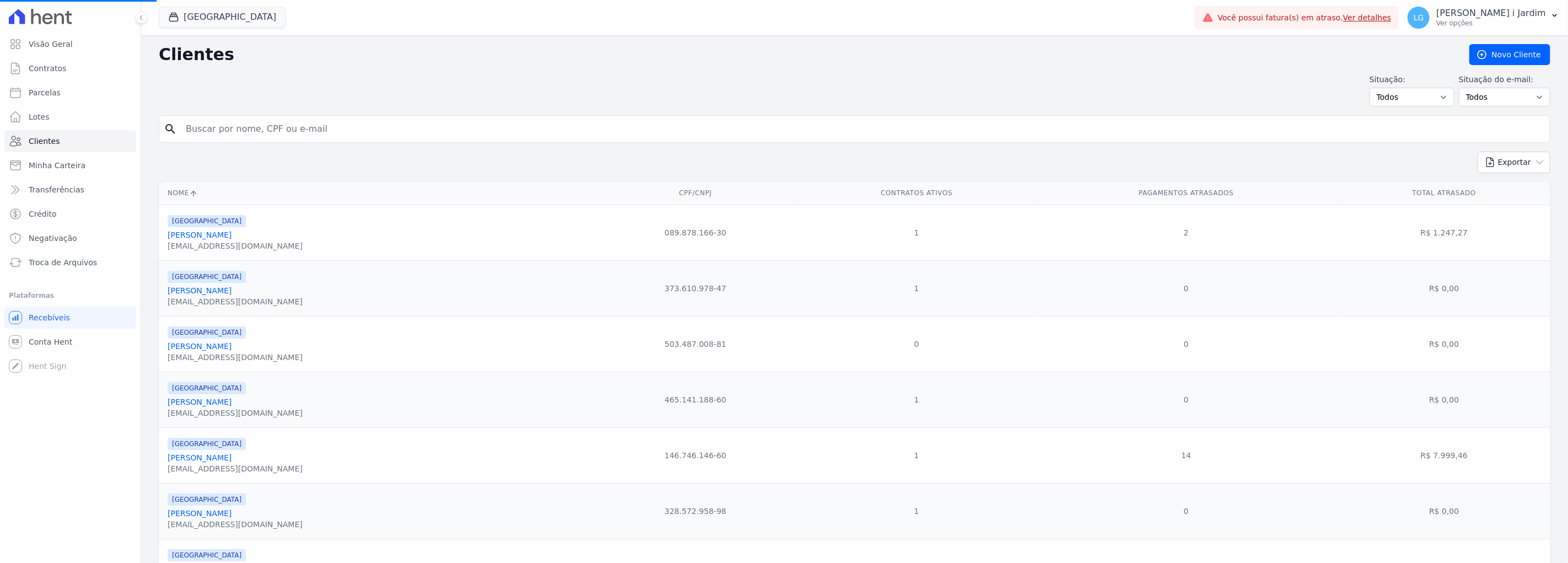
scroll to position [306, 0]
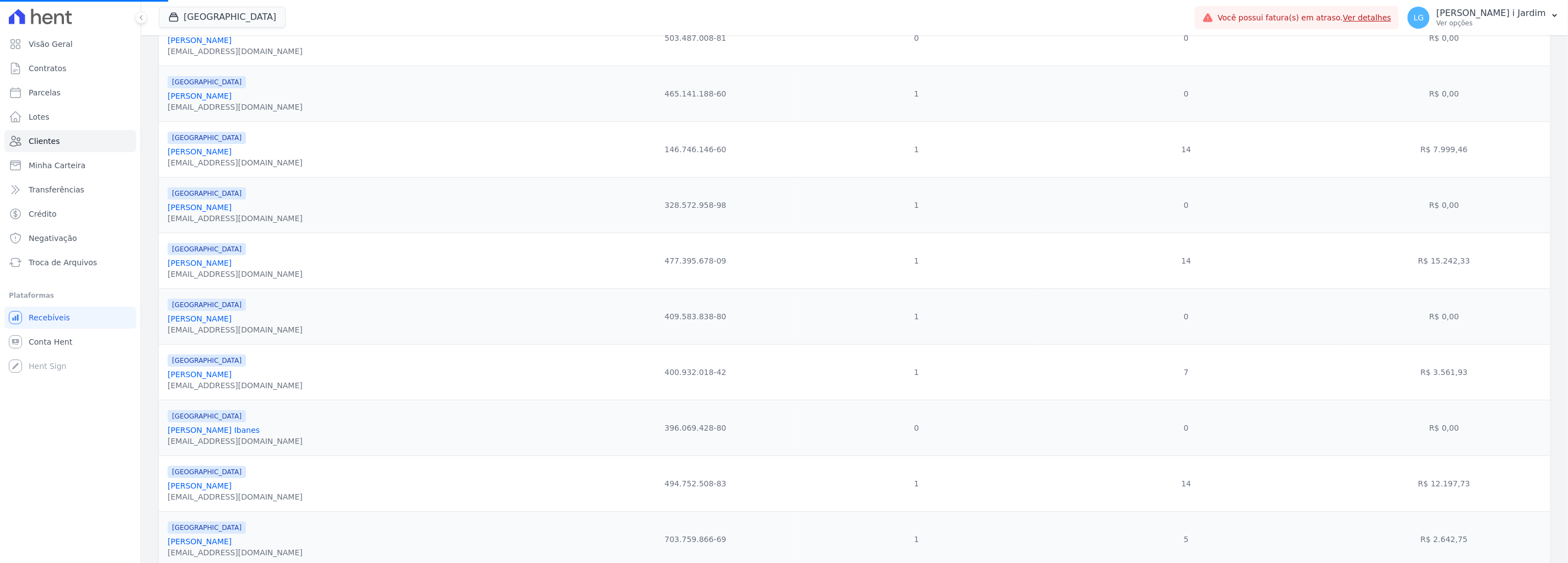
click at [187, 429] on link "[PERSON_NAME] Ibanes" at bounding box center [214, 430] width 92 height 9
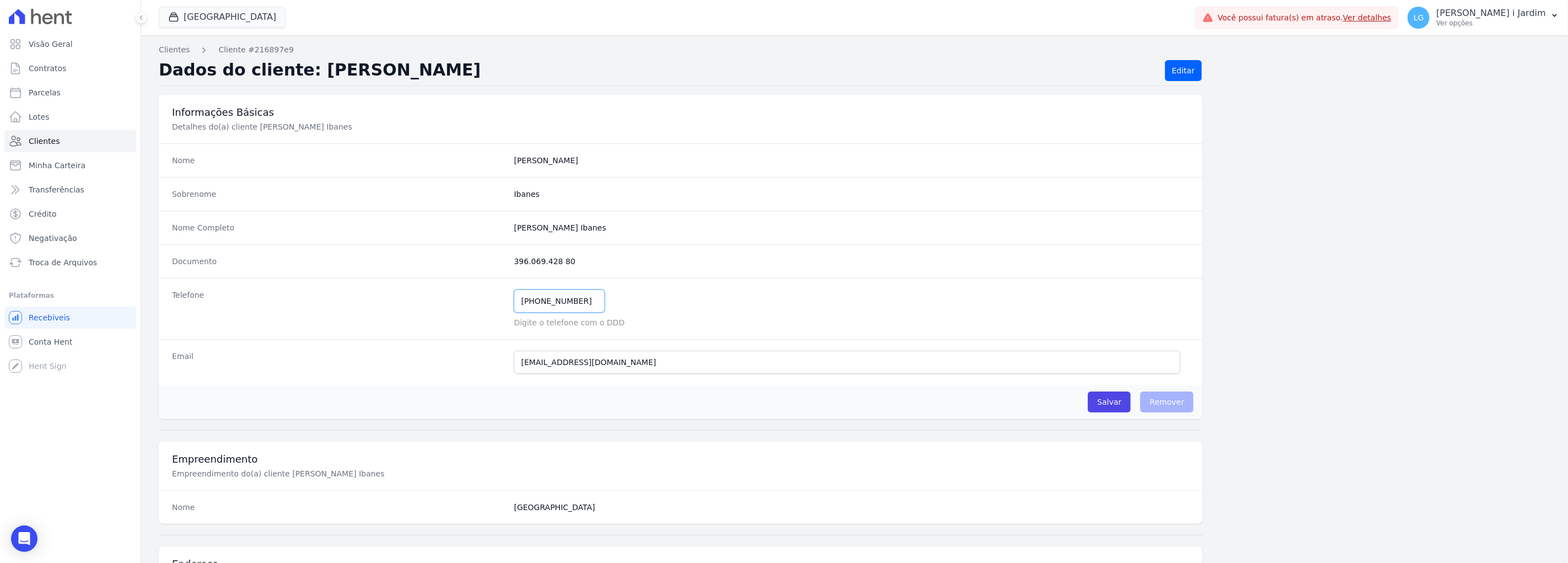
click at [524, 302] on input "[PHONE_NUMBER]" at bounding box center [559, 301] width 91 height 23
click at [460, 379] on div "Email [EMAIL_ADDRESS][DOMAIN_NAME] Email ainda não enviado.." at bounding box center [681, 362] width 1044 height 46
click at [182, 54] on link "Clientes" at bounding box center [174, 50] width 31 height 12
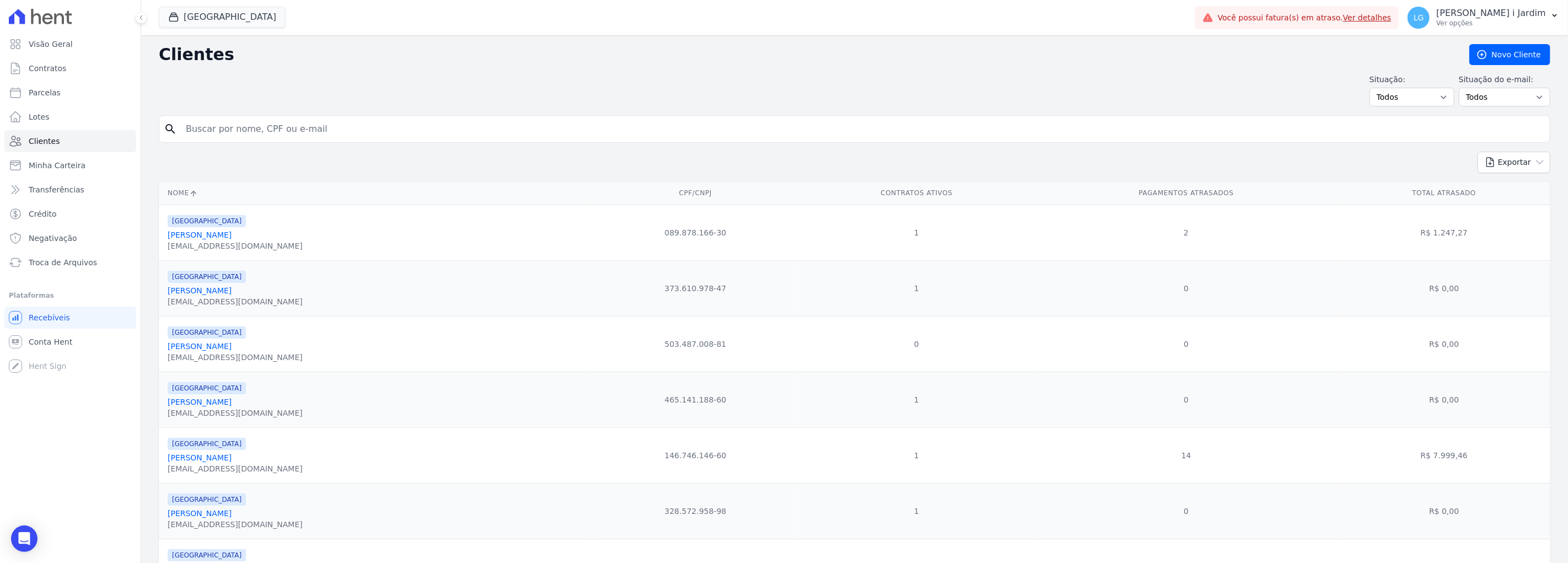
drag, startPoint x: 1153, startPoint y: 139, endPoint x: 1082, endPoint y: 164, distance: 75.3
click at [941, 139] on input "search" at bounding box center [862, 129] width 1366 height 22
click at [201, 345] on link "[PERSON_NAME]" at bounding box center [200, 346] width 64 height 9
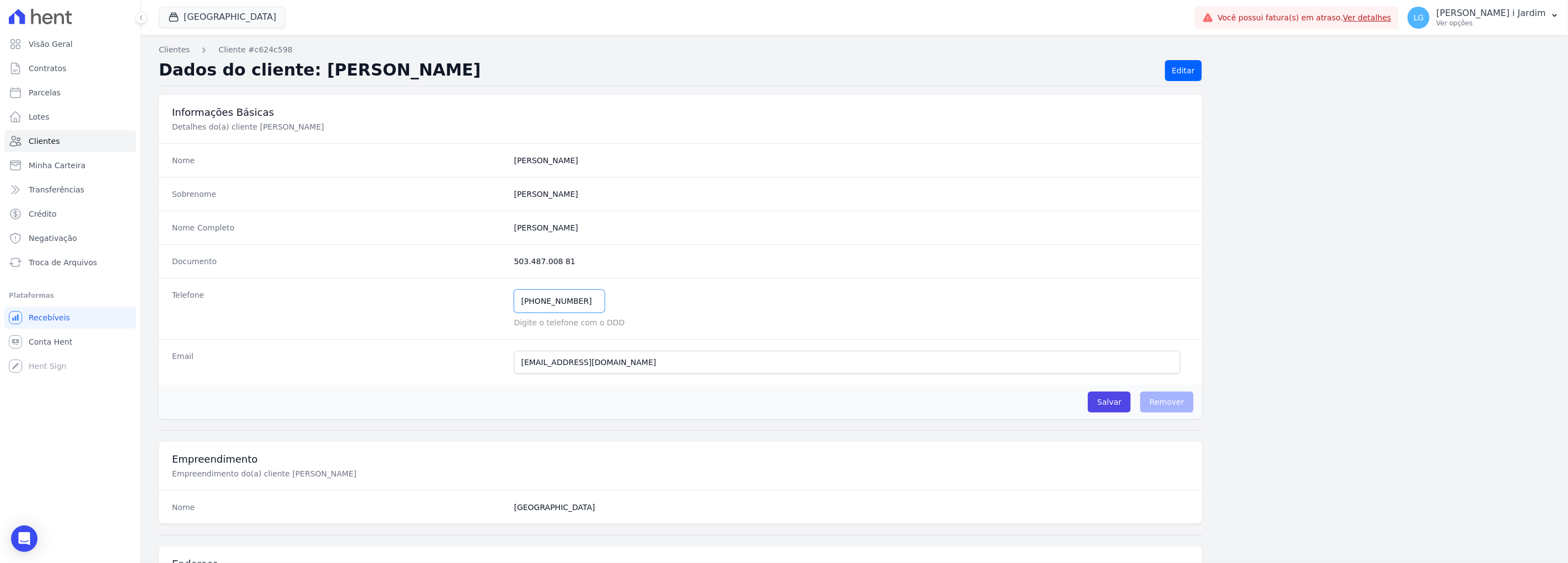
drag, startPoint x: 521, startPoint y: 304, endPoint x: 528, endPoint y: 304, distance: 7.0
click at [528, 304] on input "[PHONE_NUMBER]" at bounding box center [559, 301] width 91 height 23
click at [428, 378] on div "Email [EMAIL_ADDRESS][DOMAIN_NAME] Email ainda não enviado.." at bounding box center [681, 362] width 1044 height 46
click at [423, 65] on h2 "Dados do cliente: [PERSON_NAME]" at bounding box center [657, 71] width 997 height 21
click at [177, 48] on link "Clientes" at bounding box center [174, 50] width 31 height 12
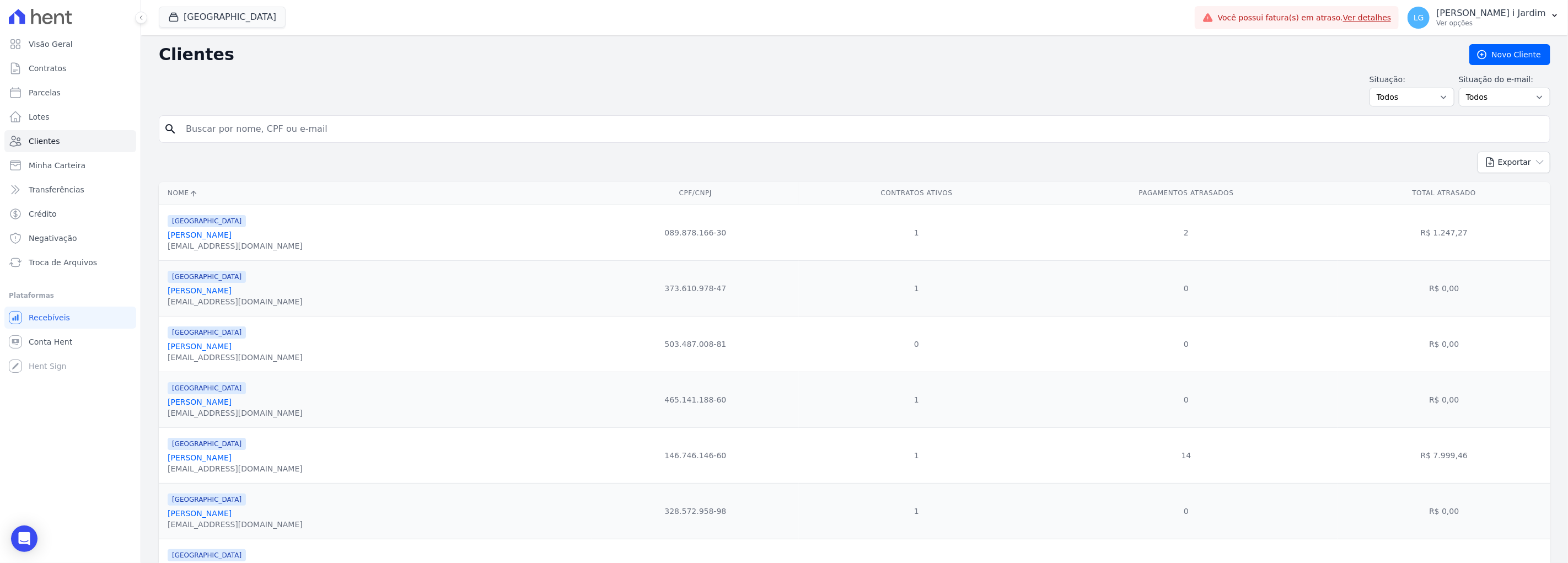
click at [381, 163] on div "Exportar PDF CSV Dimob 2024" at bounding box center [855, 166] width 1392 height 31
click at [449, 92] on div "Situação: Todos Adimplentes Inadimplentes Situação do e-mail: Todos Confirmado …" at bounding box center [855, 90] width 1392 height 33
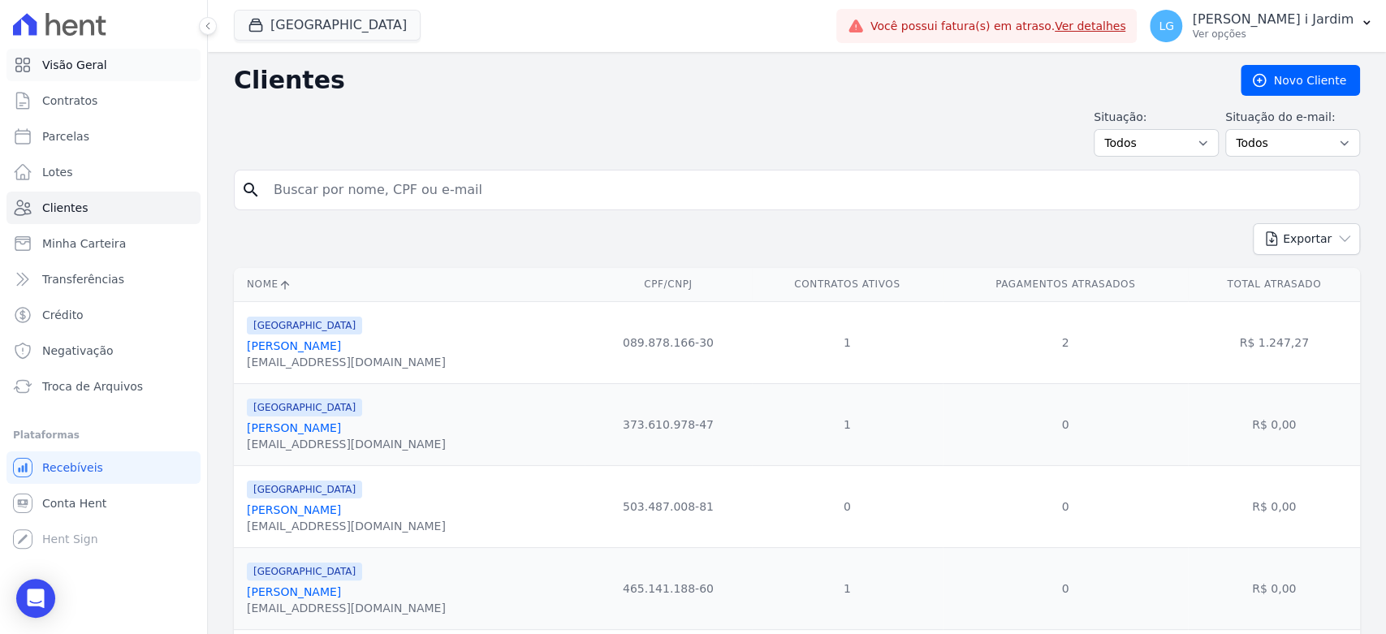
click at [110, 71] on link "Visão Geral" at bounding box center [103, 65] width 194 height 32
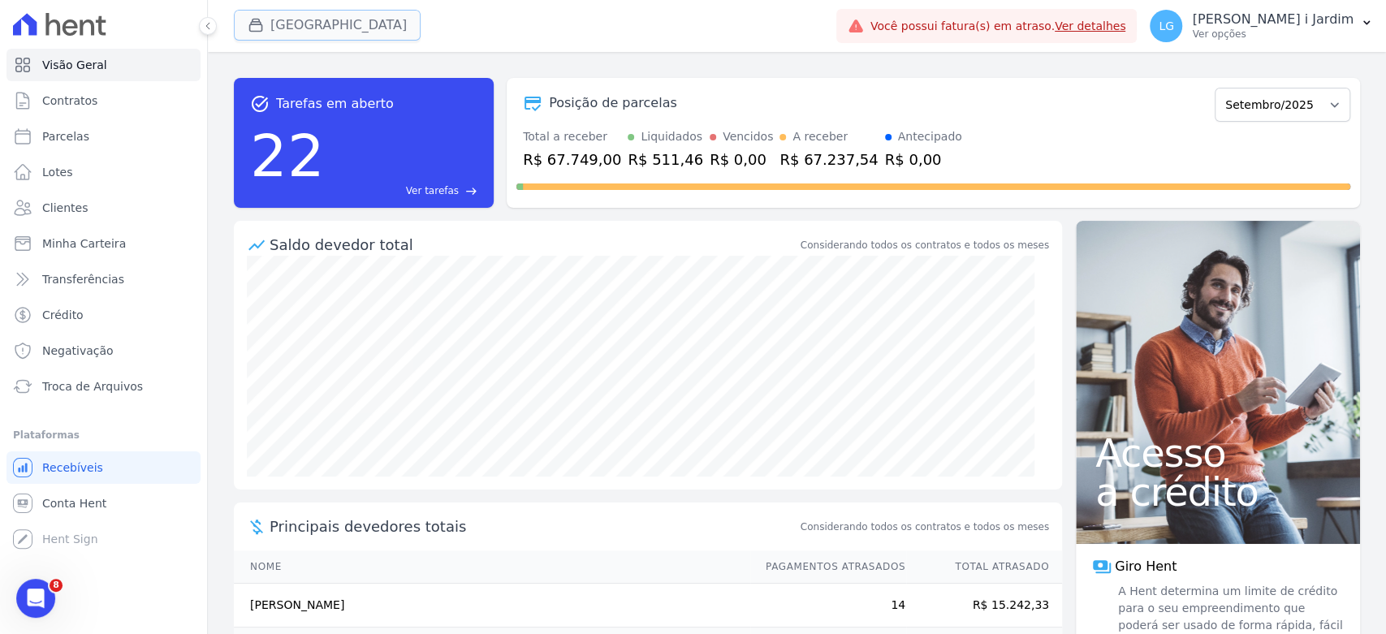
click at [292, 12] on button "[GEOGRAPHIC_DATA]" at bounding box center [327, 25] width 187 height 31
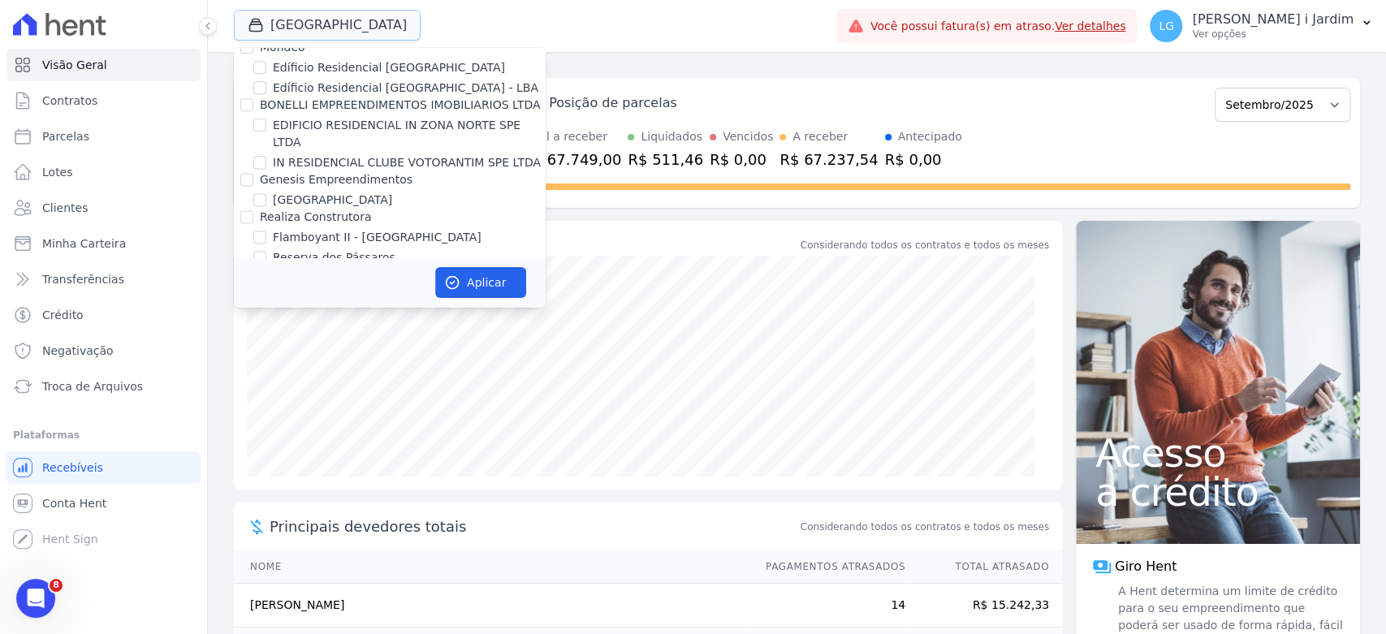
scroll to position [1715, 0]
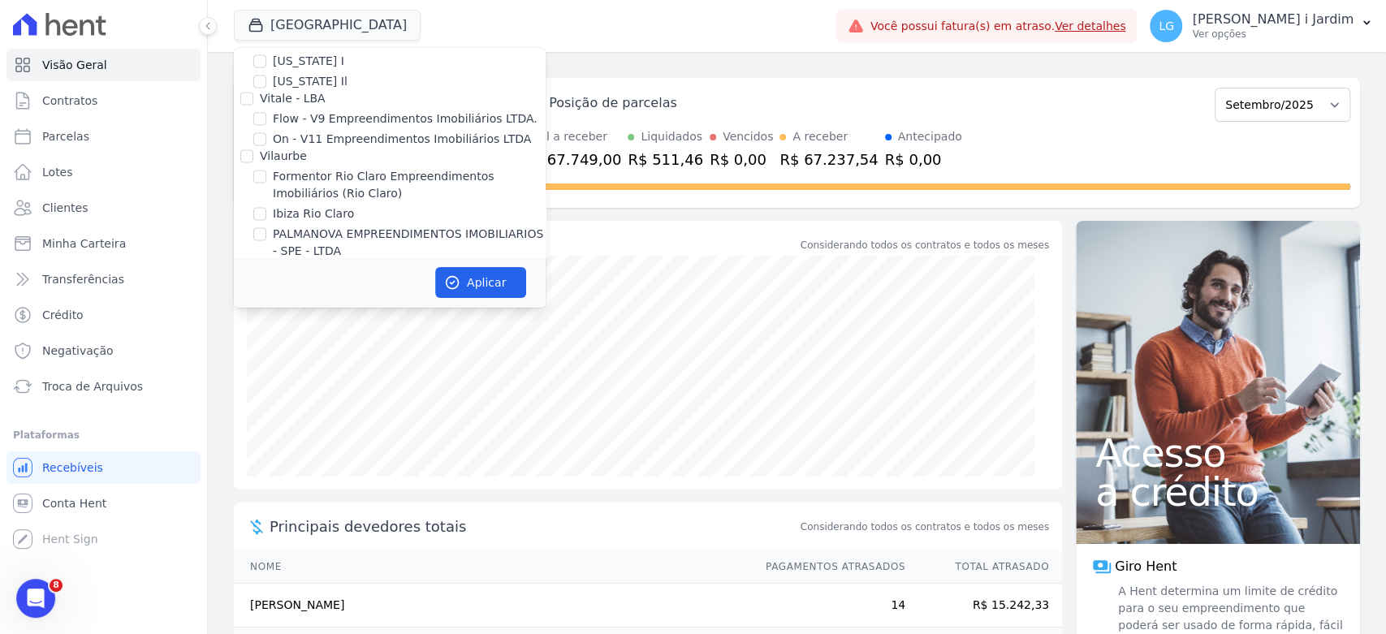
click at [299, 198] on div "Trapisa Engenharia Acaiá Residencial Icatu Residencial PORTO5 INVESTIMENTOS IMO…" at bounding box center [390, 578] width 312 height 4491
click at [292, 301] on label "[GEOGRAPHIC_DATA]" at bounding box center [332, 309] width 119 height 17
click at [266, 302] on input "[GEOGRAPHIC_DATA]" at bounding box center [259, 308] width 13 height 13
checkbox input "false"
click at [304, 338] on div "HABRAS" at bounding box center [390, 346] width 312 height 17
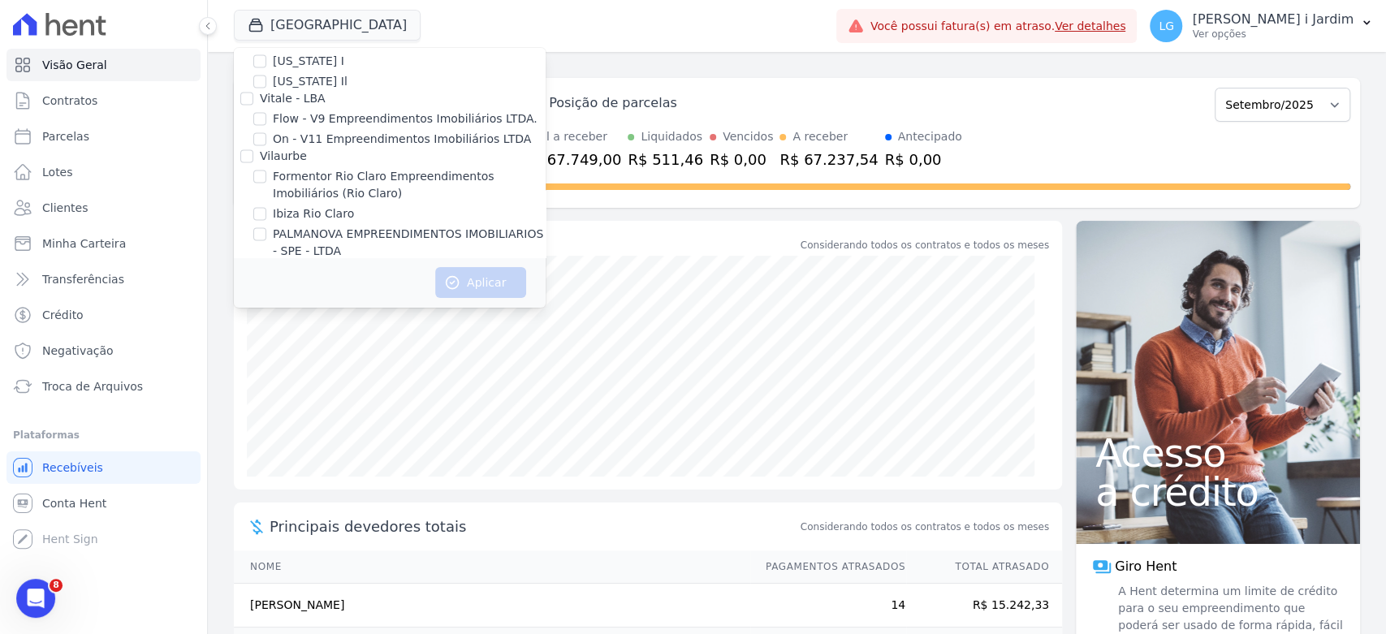
click at [319, 321] on label "Villa Francesa Iris" at bounding box center [322, 329] width 99 height 17
click at [266, 322] on input "Villa Francesa Iris" at bounding box center [259, 328] width 13 height 13
checkbox input "true"
click at [468, 279] on button "Aplicar" at bounding box center [480, 282] width 91 height 31
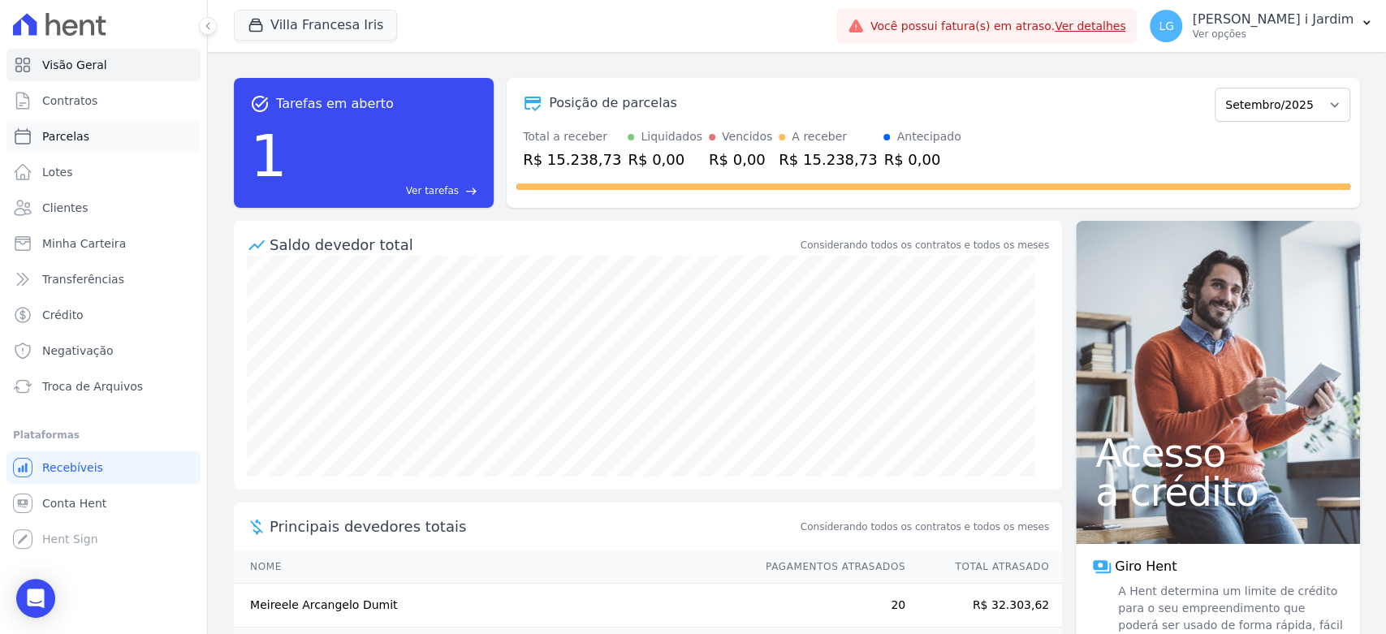
click at [89, 130] on link "Parcelas" at bounding box center [103, 136] width 194 height 32
select select
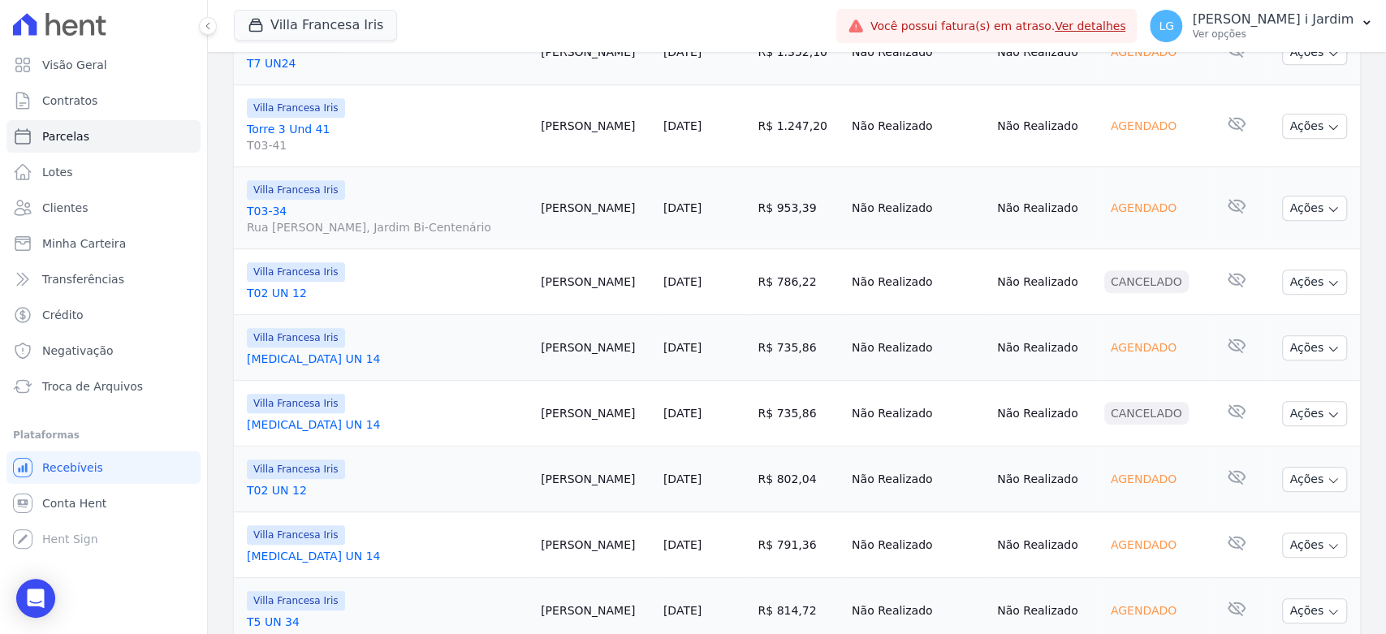
scroll to position [4, 0]
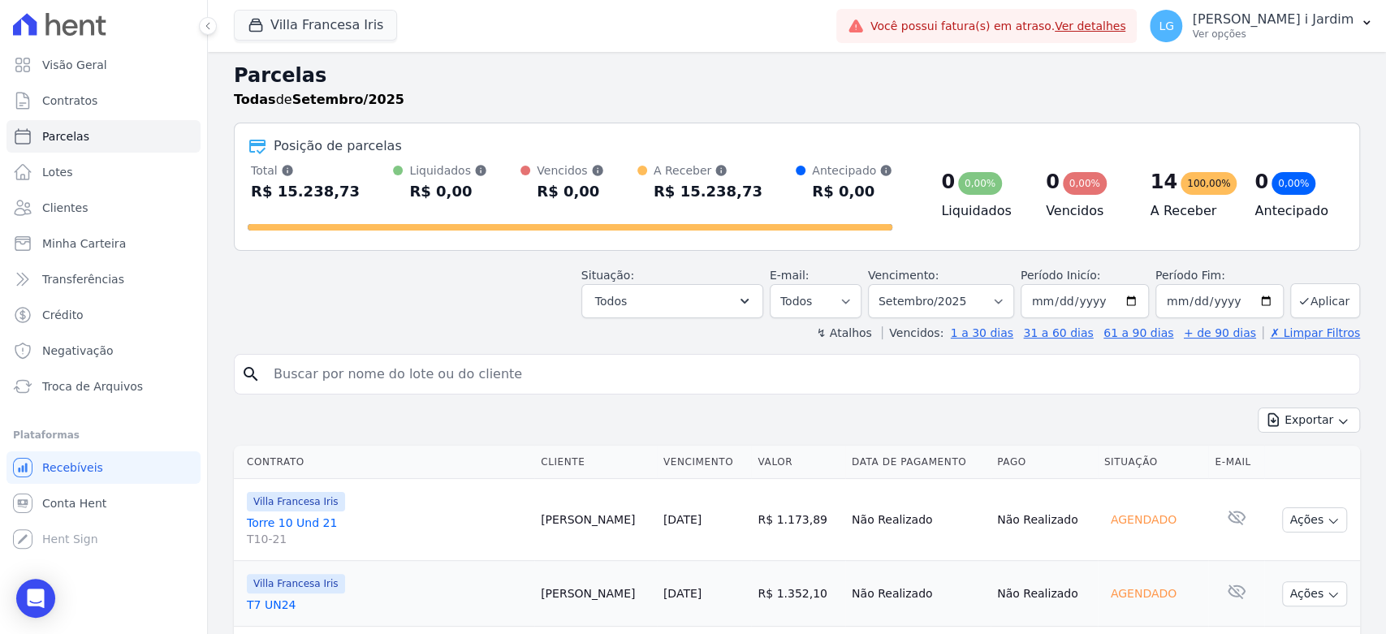
click at [376, 304] on div "Situação: Agendado Em Aberto Pago Processando Cancelado Vencido Transferindo De…" at bounding box center [797, 290] width 1127 height 58
click at [314, 37] on button "Villa Francesa Iris" at bounding box center [315, 25] width 163 height 31
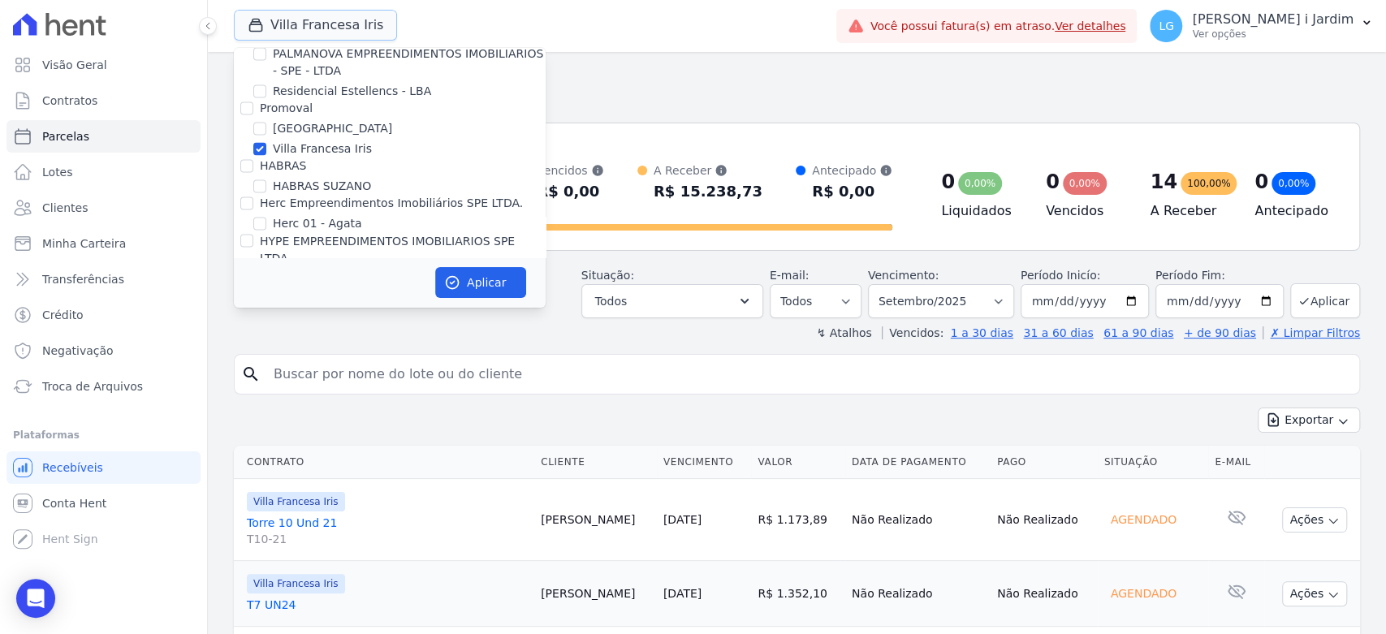
scroll to position [1715, 0]
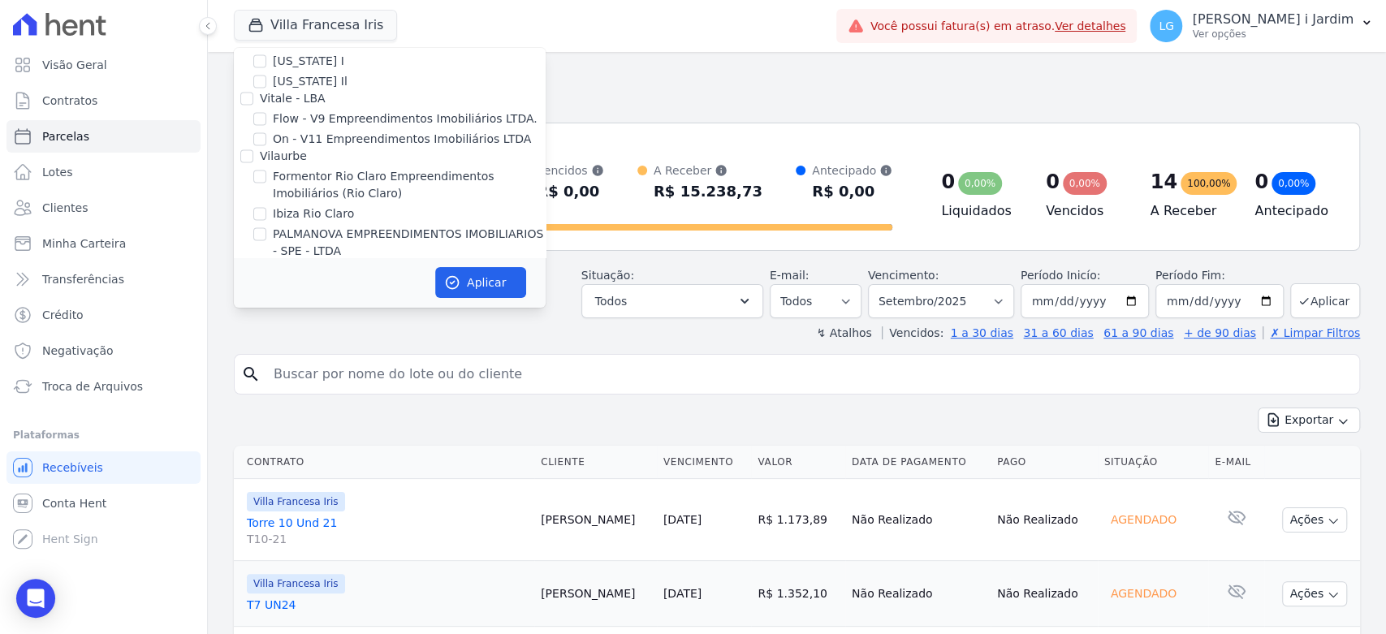
click at [289, 321] on label "Villa Francesa Iris" at bounding box center [322, 329] width 99 height 17
click at [266, 322] on input "Villa Francesa Iris" at bounding box center [259, 328] width 13 height 13
click at [297, 321] on label "Villa Francesa Iris" at bounding box center [322, 329] width 99 height 17
click at [266, 322] on input "Villa Francesa Iris" at bounding box center [259, 328] width 13 height 13
checkbox input "true"
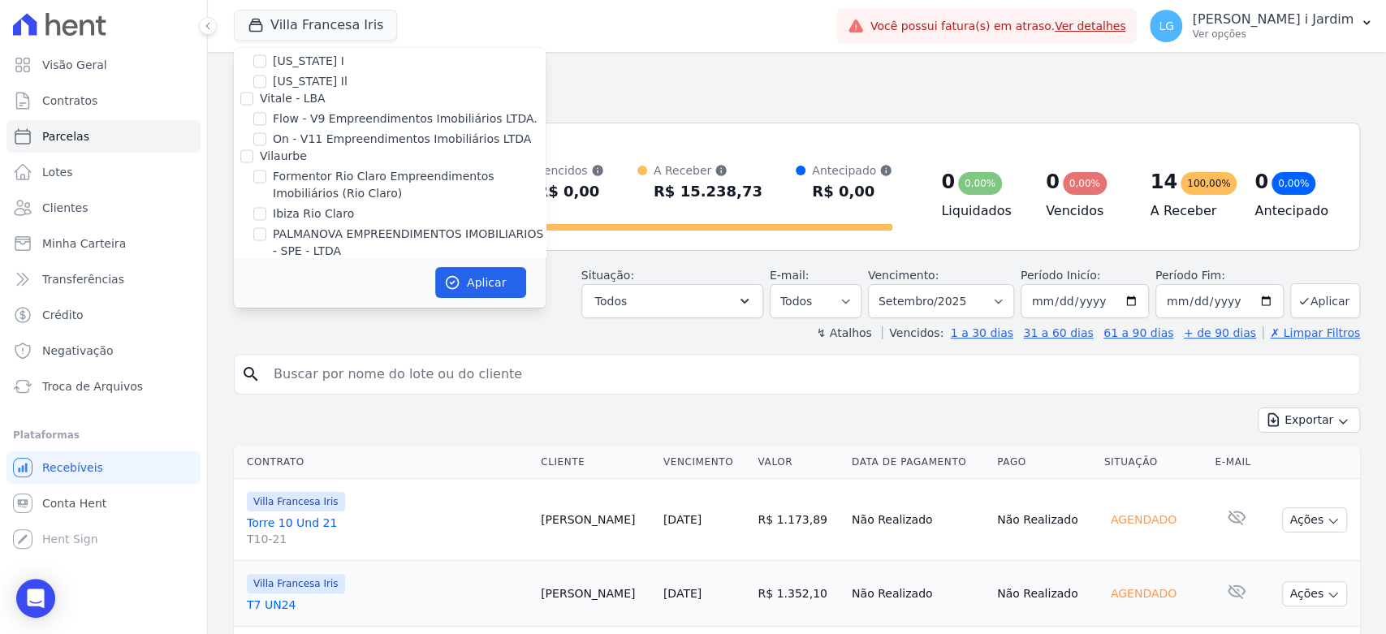
click at [285, 301] on label "[GEOGRAPHIC_DATA]" at bounding box center [332, 309] width 119 height 17
click at [266, 302] on input "[GEOGRAPHIC_DATA]" at bounding box center [259, 308] width 13 height 13
checkbox input "true"
click at [288, 321] on label "Villa Francesa Iris" at bounding box center [322, 329] width 99 height 17
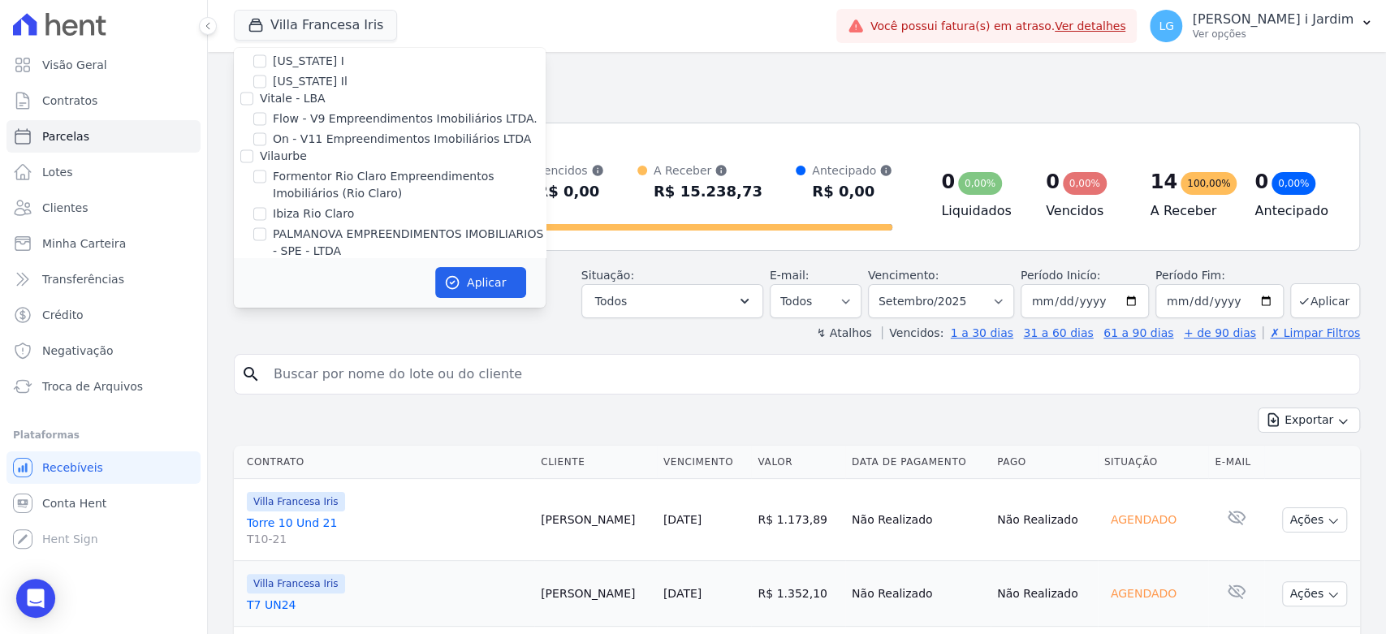
click at [266, 322] on input "Villa Francesa Iris" at bounding box center [259, 328] width 13 height 13
checkbox input "false"
click at [471, 289] on button "Aplicar" at bounding box center [480, 282] width 91 height 31
select select
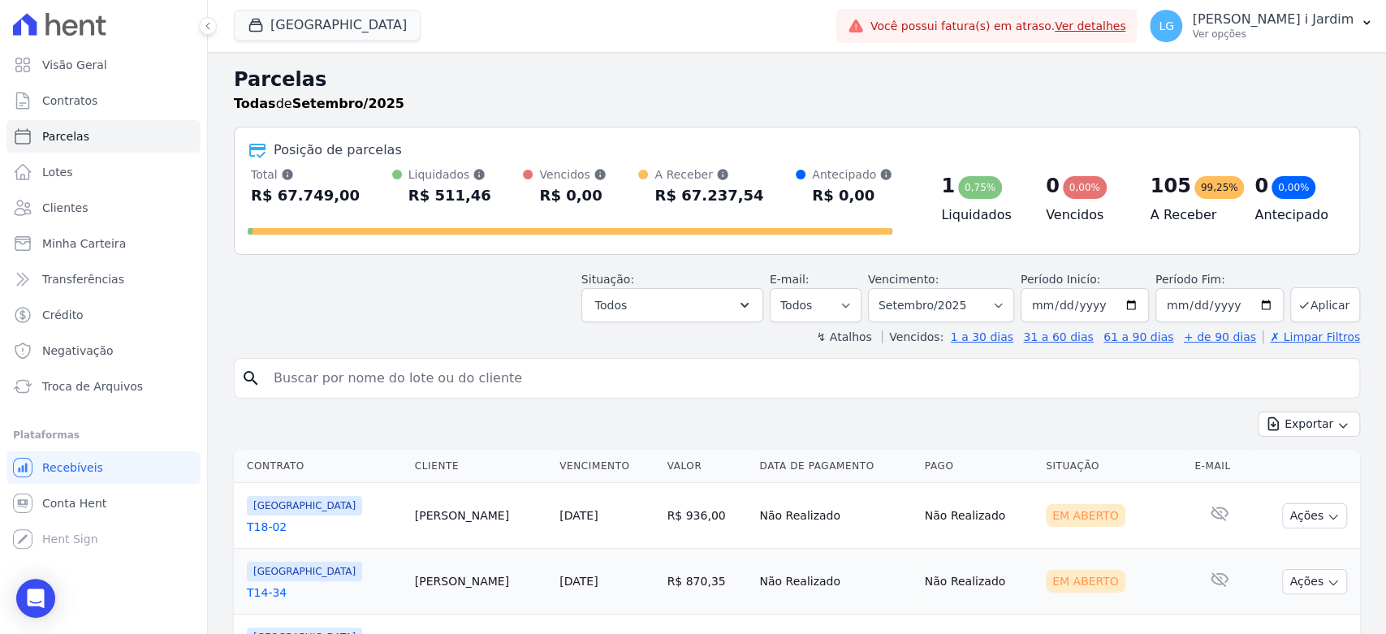
click at [462, 361] on div "search" at bounding box center [797, 378] width 1127 height 41
click at [430, 174] on div "Liquidados Soma das parcelas pagas, considera o valor de juros moratórios e mul…" at bounding box center [450, 175] width 83 height 16
click at [448, 290] on div "Situação: Agendado Em Aberto Pago Processando Cancelado Vencido Transferindo De…" at bounding box center [797, 294] width 1127 height 58
click at [122, 278] on link "Transferências" at bounding box center [103, 279] width 194 height 32
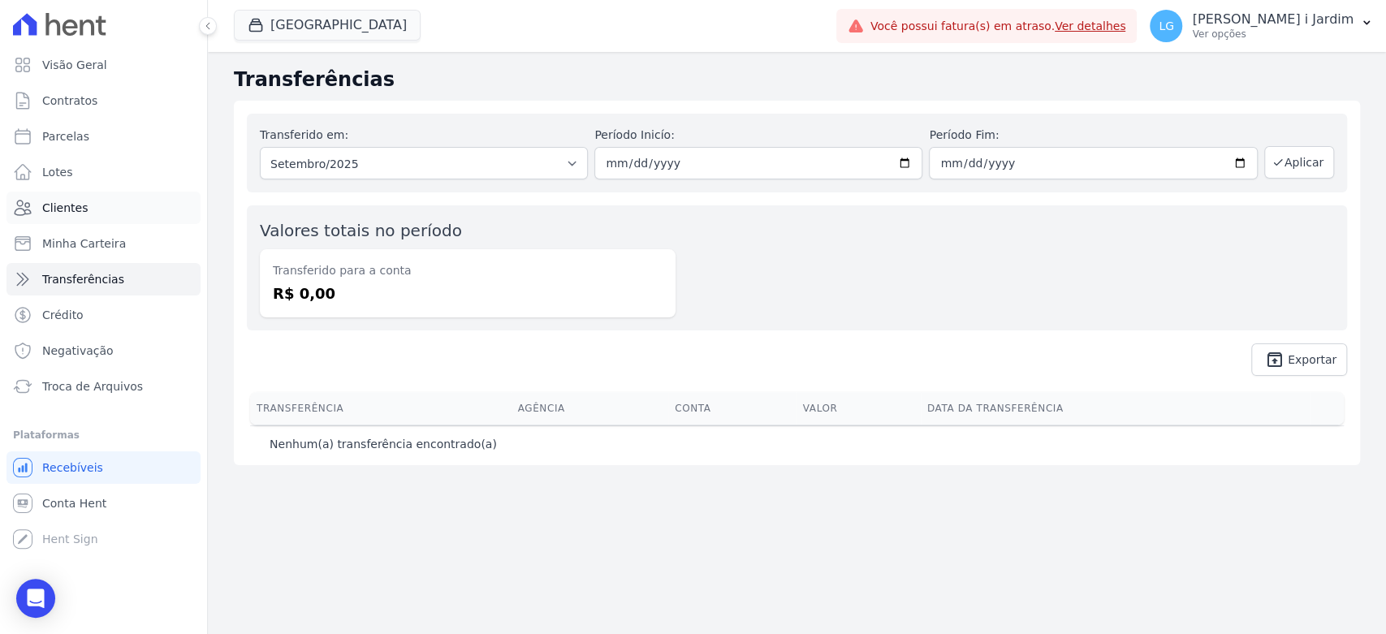
drag, startPoint x: 422, startPoint y: 230, endPoint x: 84, endPoint y: 202, distance: 339.0
click at [403, 237] on label "Valores totais no período" at bounding box center [361, 230] width 202 height 19
click at [80, 71] on span "Visão Geral" at bounding box center [74, 65] width 65 height 16
